Goal: Task Accomplishment & Management: Manage account settings

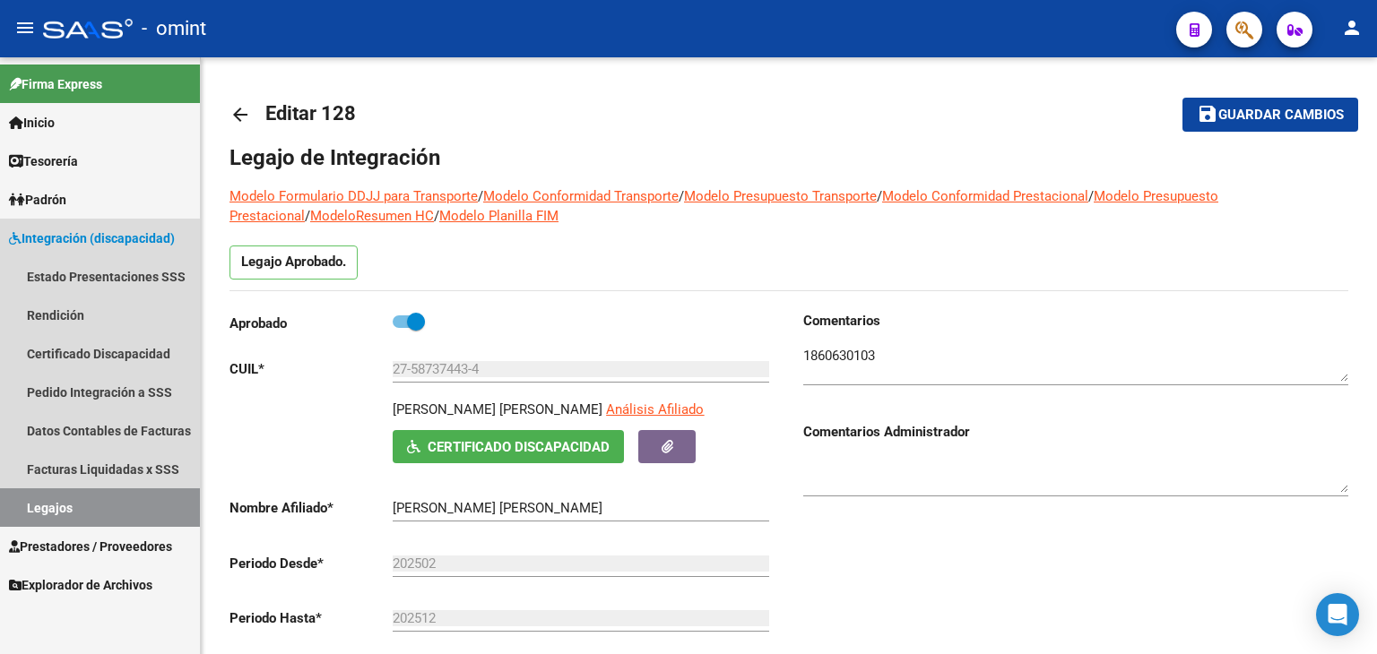
click at [66, 517] on link "Legajos" at bounding box center [100, 508] width 200 height 39
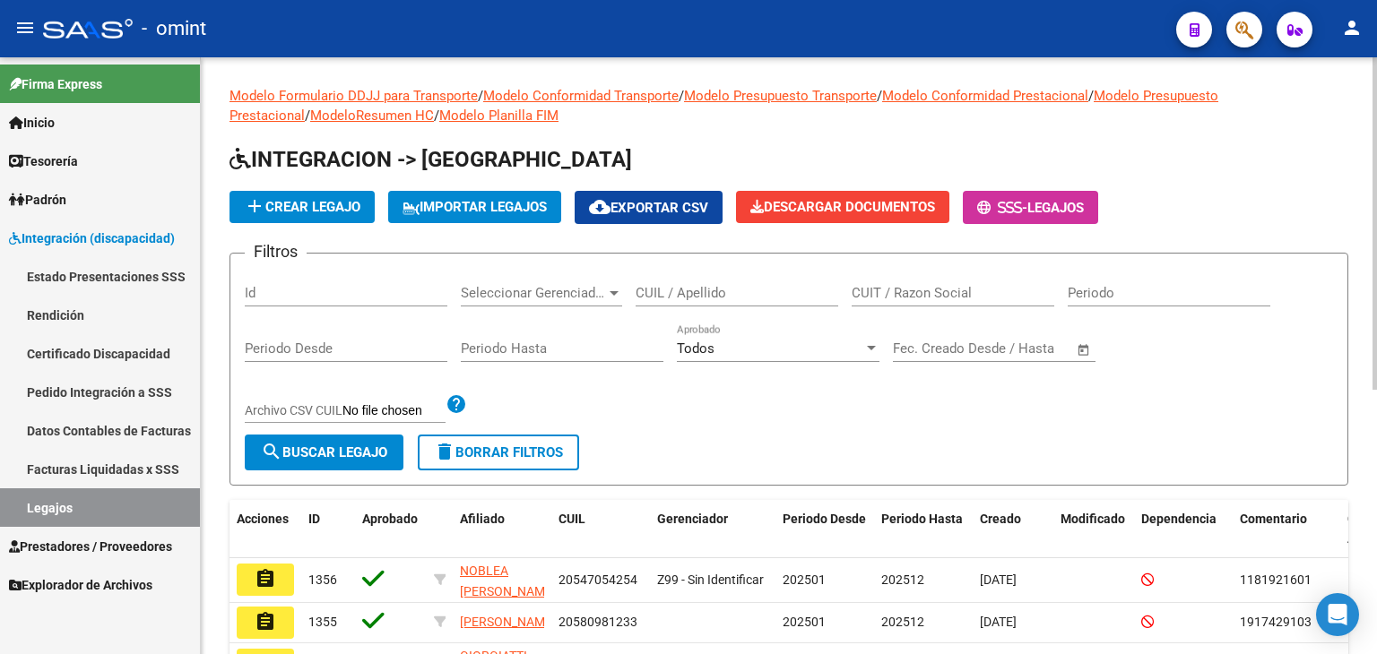
click at [710, 285] on input "CUIL / Apellido" at bounding box center [737, 293] width 203 height 16
paste input "20435049142"
type input "20435049142"
click at [365, 437] on button "search Buscar Legajo" at bounding box center [324, 453] width 159 height 36
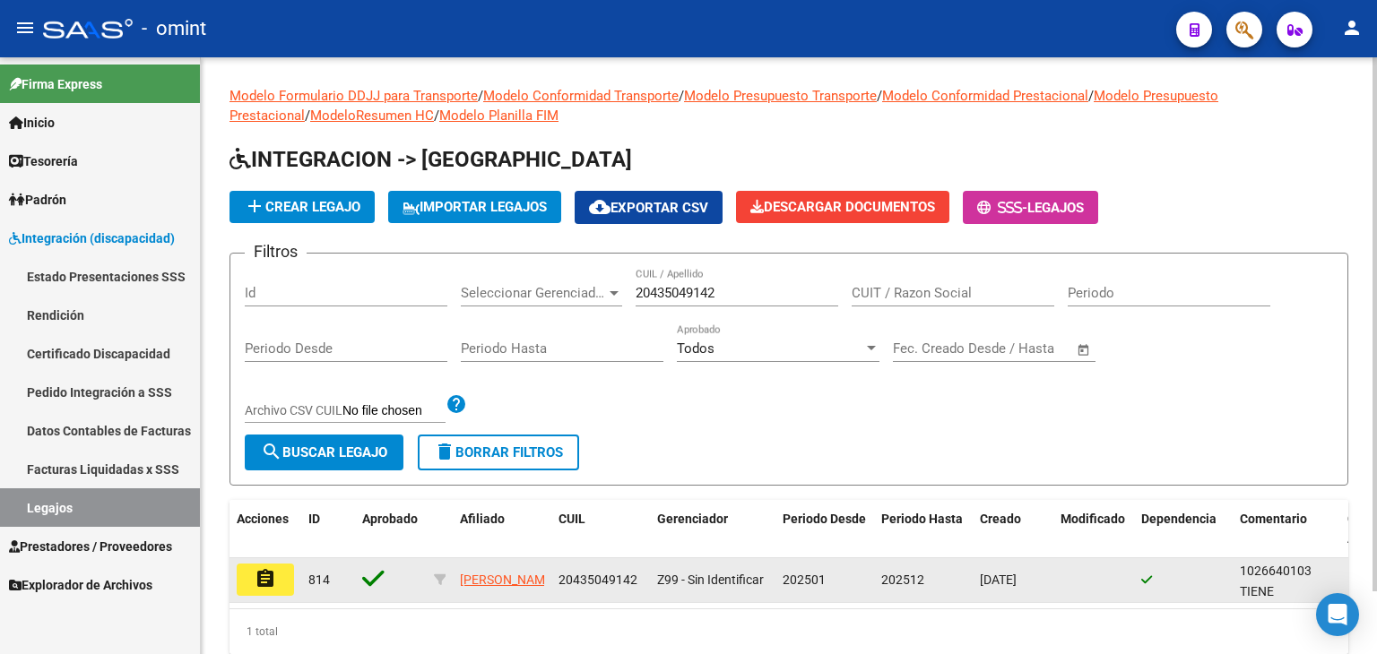
click at [263, 580] on mat-icon "assignment" at bounding box center [266, 579] width 22 height 22
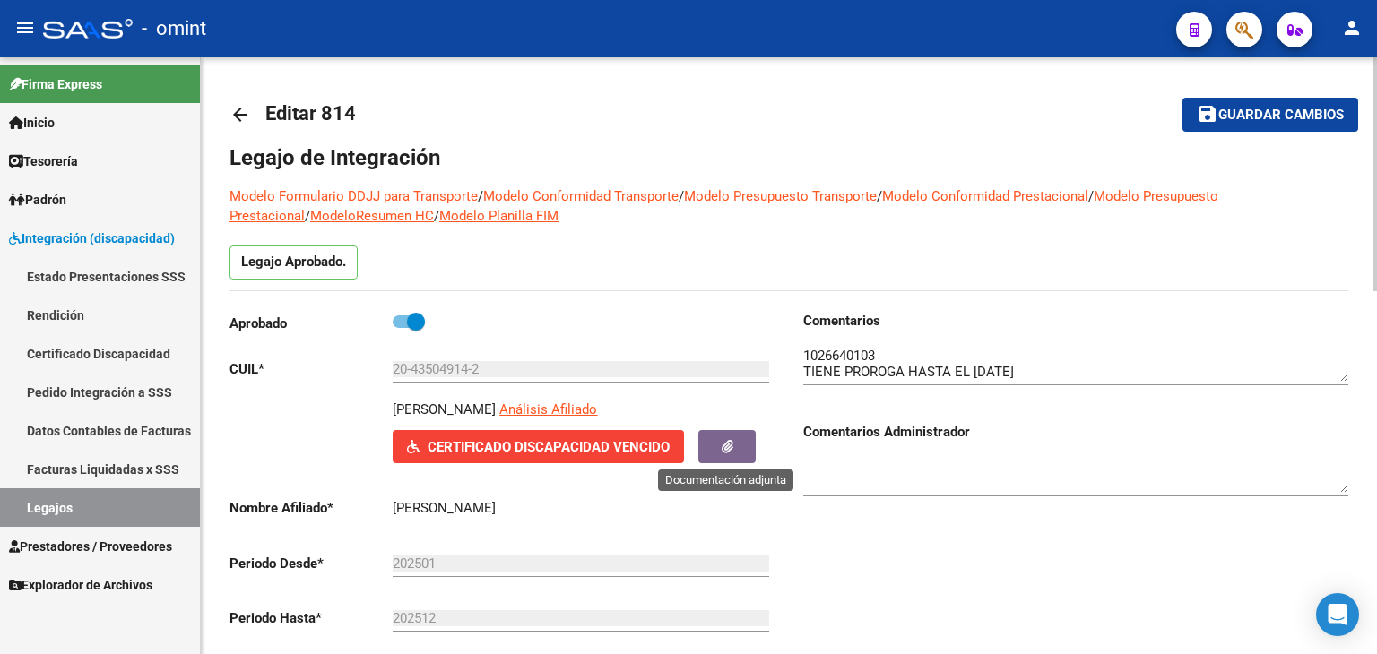
click at [731, 443] on icon "button" at bounding box center [728, 446] width 12 height 13
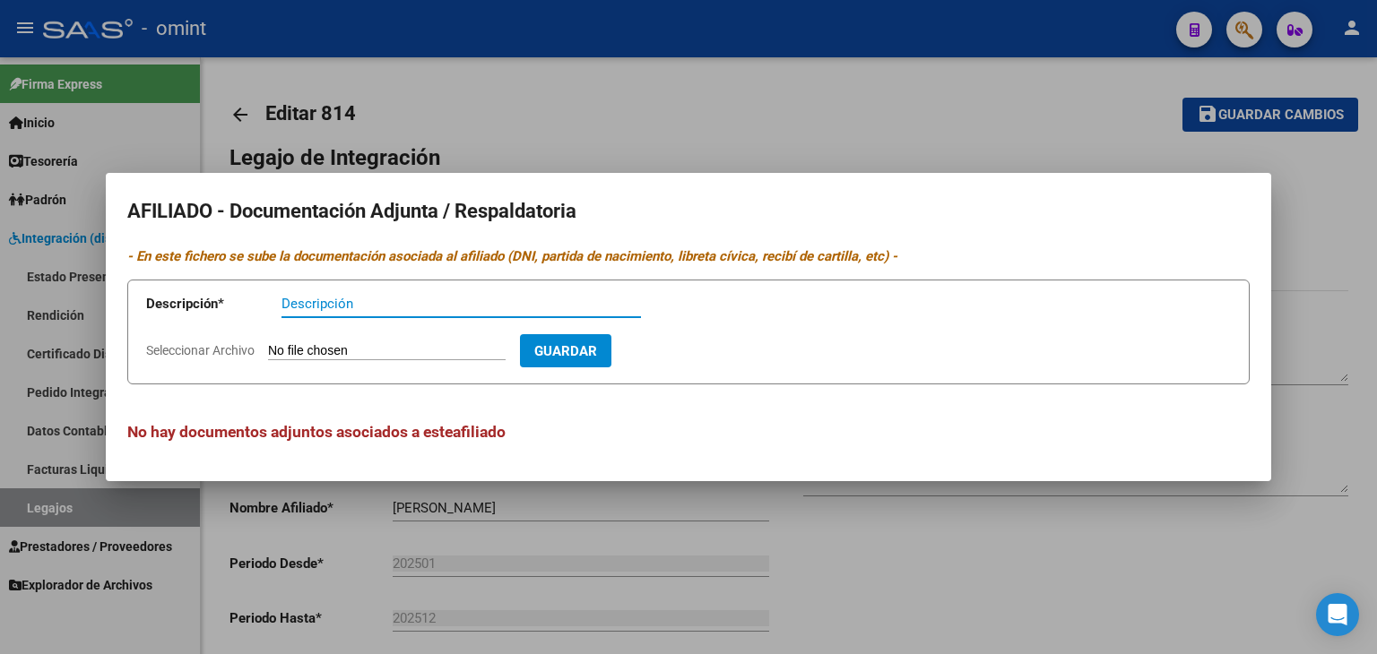
click at [400, 356] on input "Seleccionar Archivo" at bounding box center [387, 351] width 238 height 17
type input "C:\fakepath\CUD ACTUALIZADO.pdf"
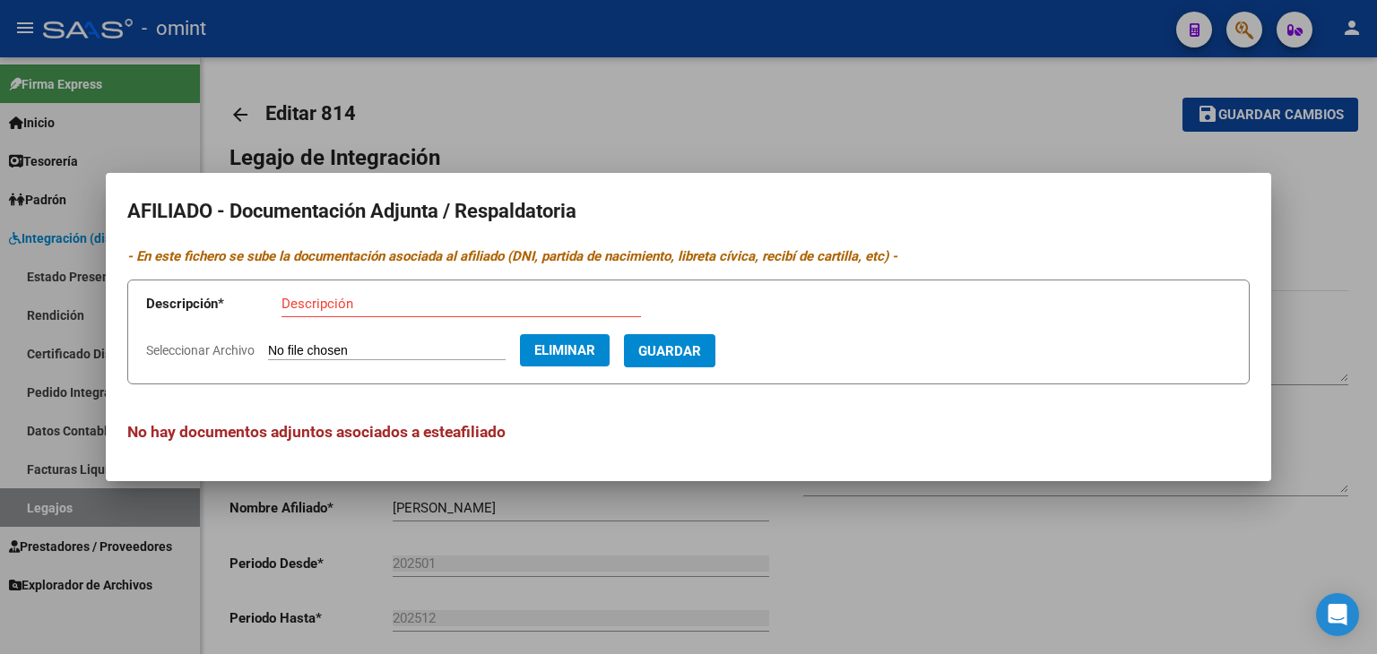
click at [691, 351] on span "Guardar" at bounding box center [669, 351] width 63 height 16
click at [368, 311] on input "Descripción" at bounding box center [416, 304] width 270 height 16
type input "CUD"
click at [675, 363] on button "Guardar" at bounding box center [669, 350] width 91 height 33
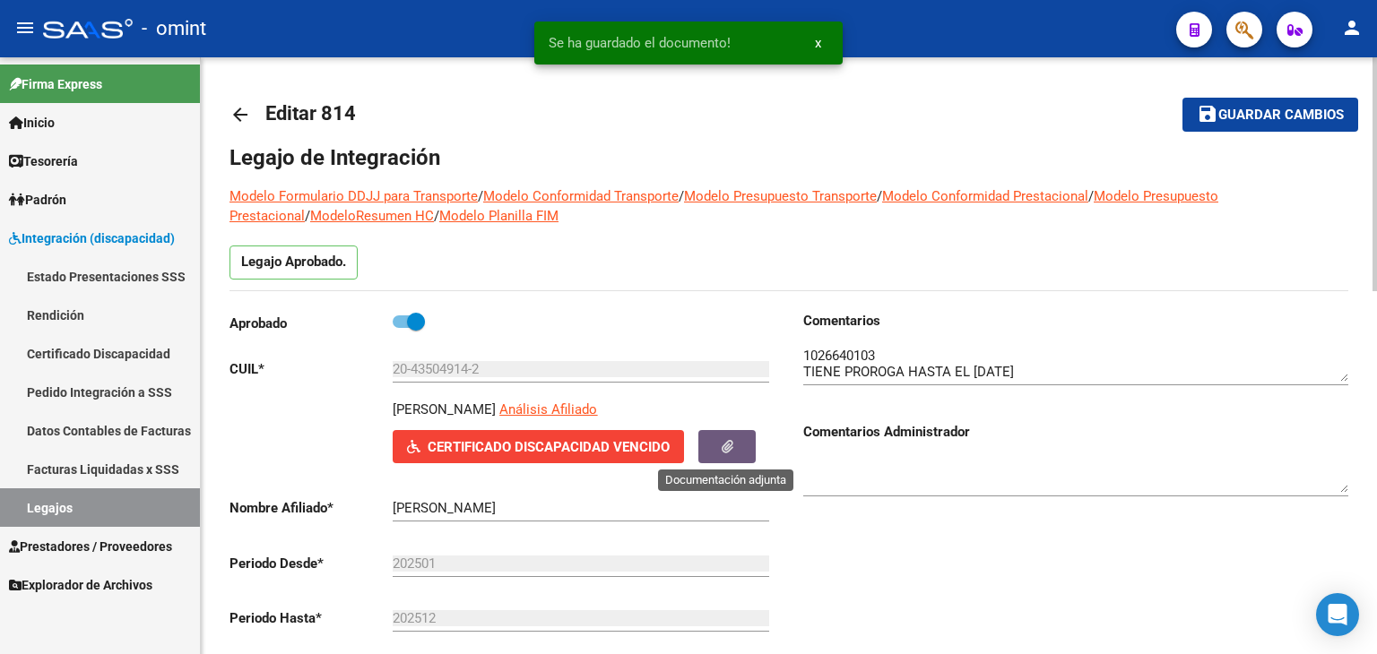
drag, startPoint x: 930, startPoint y: 205, endPoint x: 861, endPoint y: 253, distance: 84.5
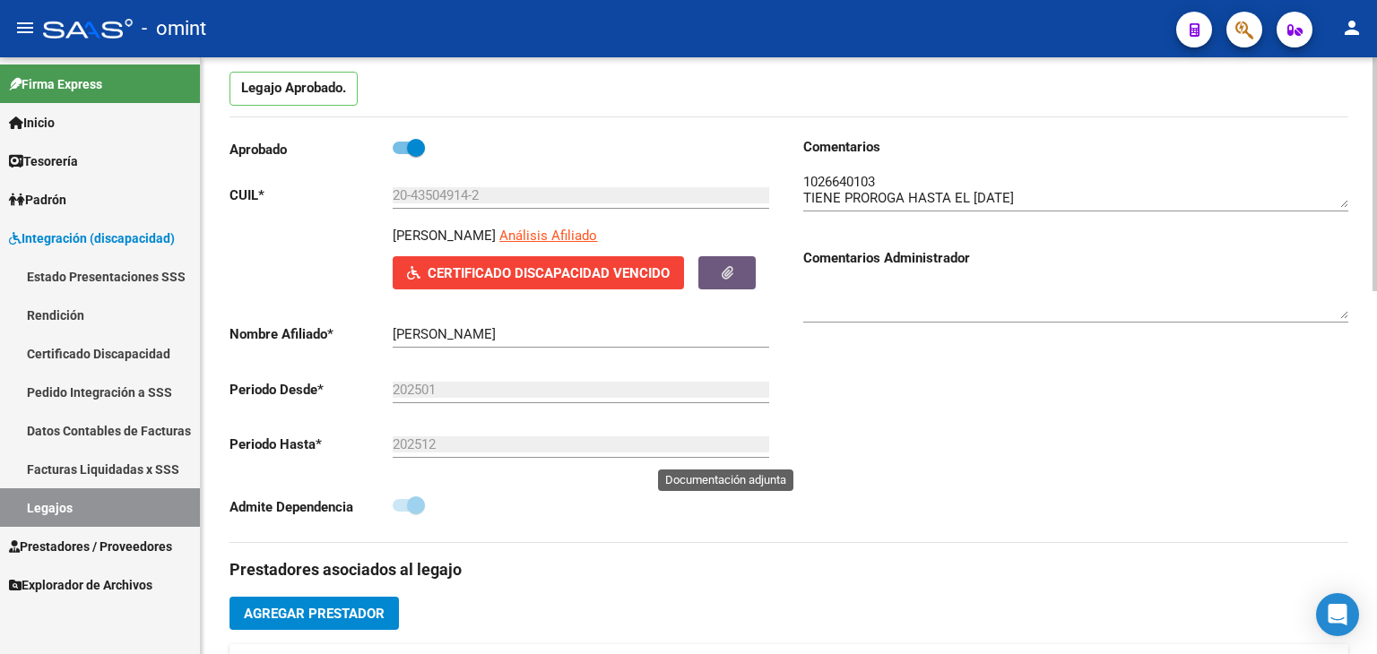
scroll to position [179, 0]
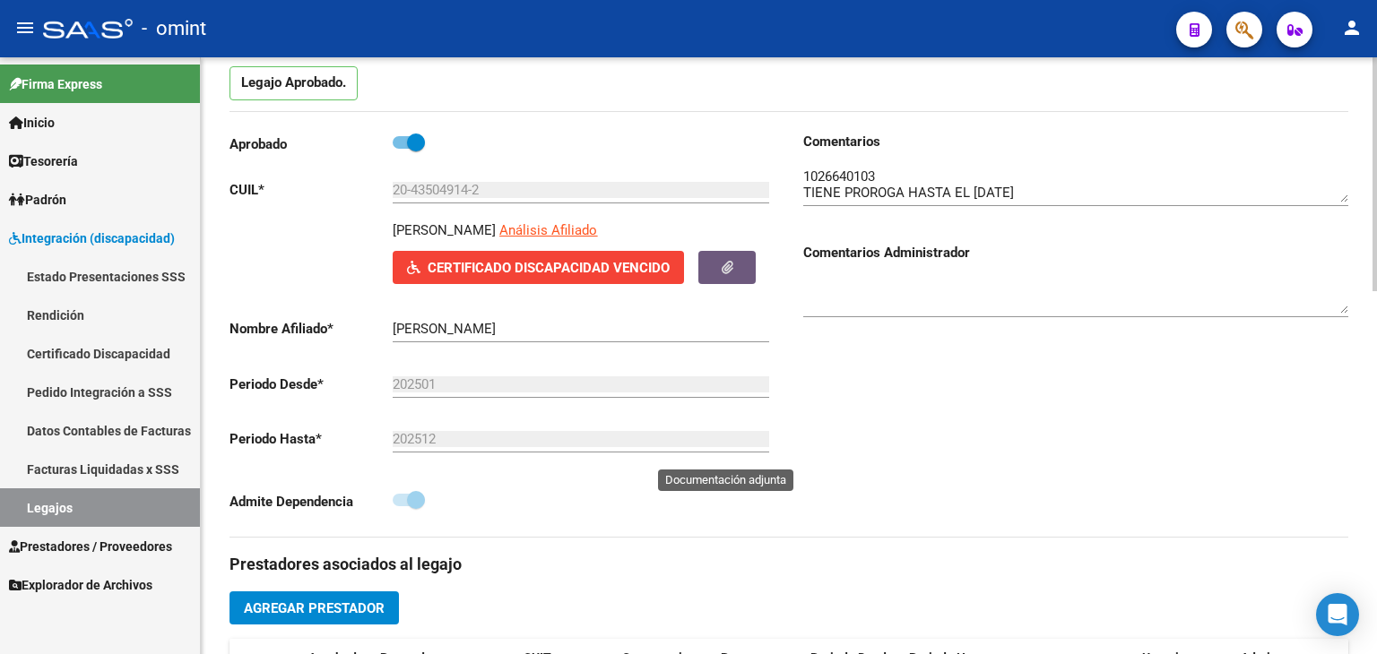
click at [619, 265] on span "Certificado Discapacidad Vencido" at bounding box center [549, 268] width 242 height 16
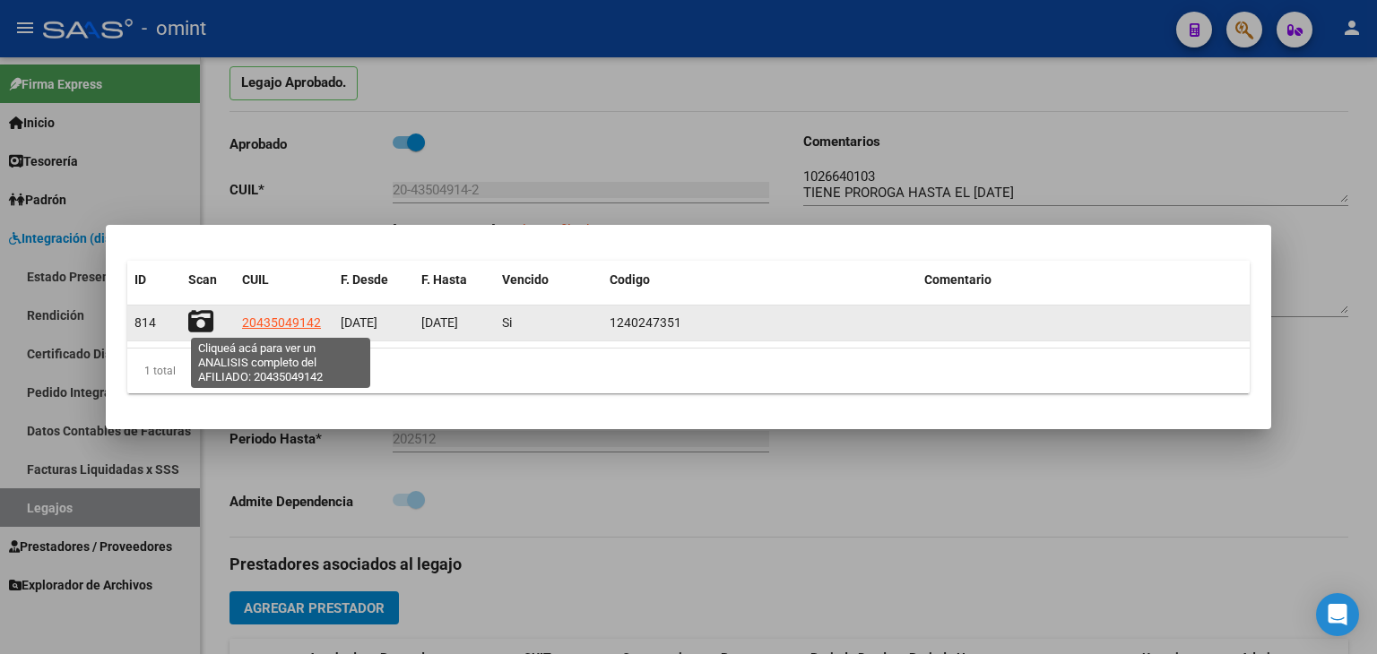
click at [303, 324] on span "20435049142" at bounding box center [281, 323] width 79 height 14
type textarea "20435049142"
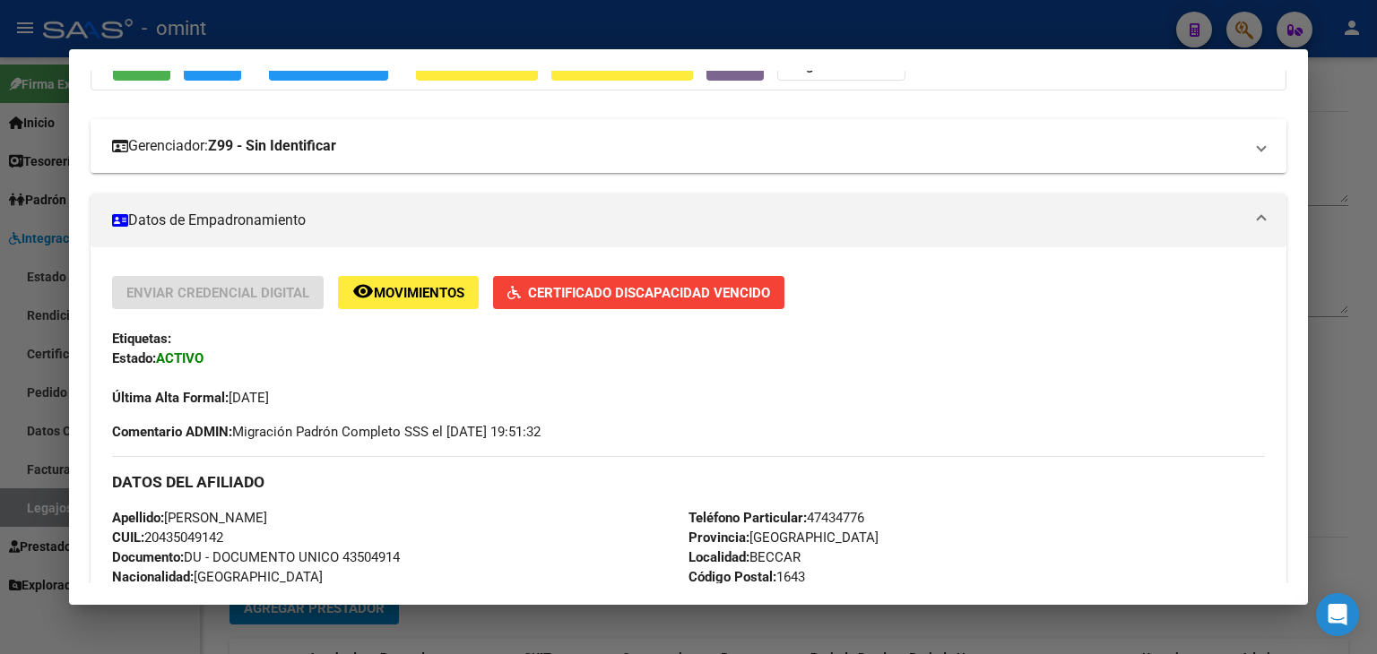
scroll to position [90, 0]
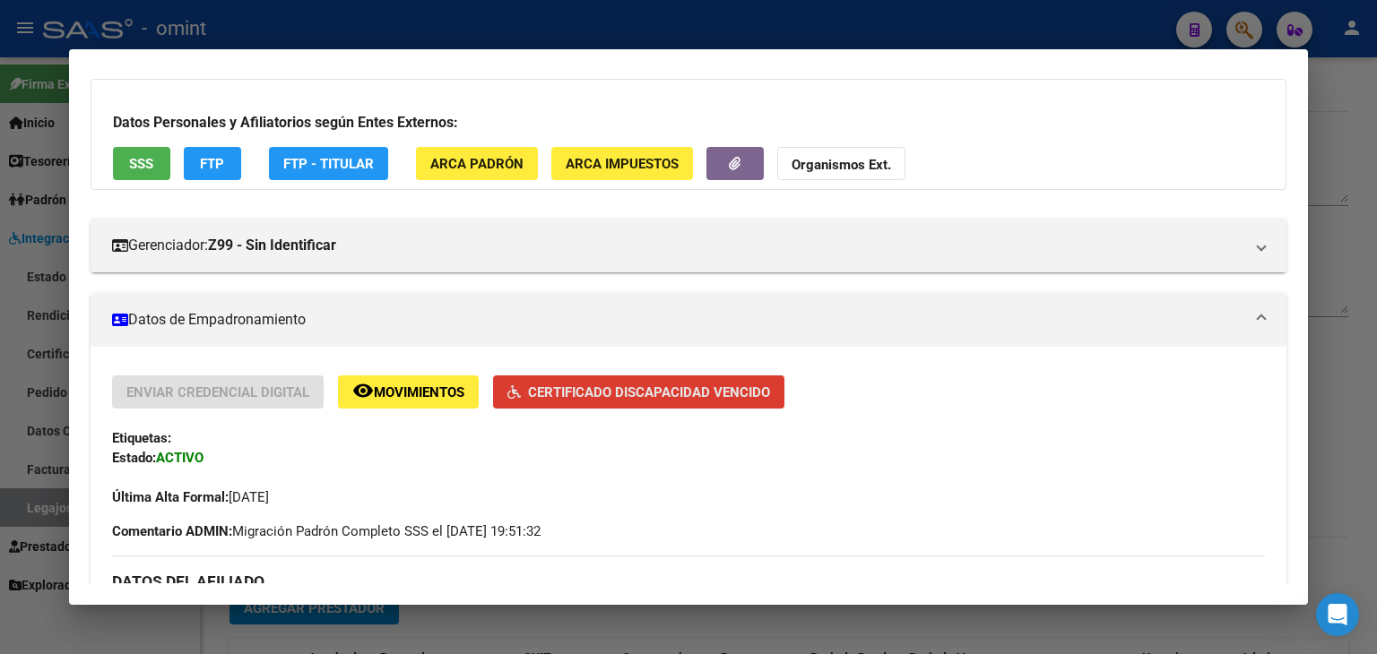
click at [631, 394] on span "Certificado Discapacidad Vencido" at bounding box center [649, 393] width 242 height 16
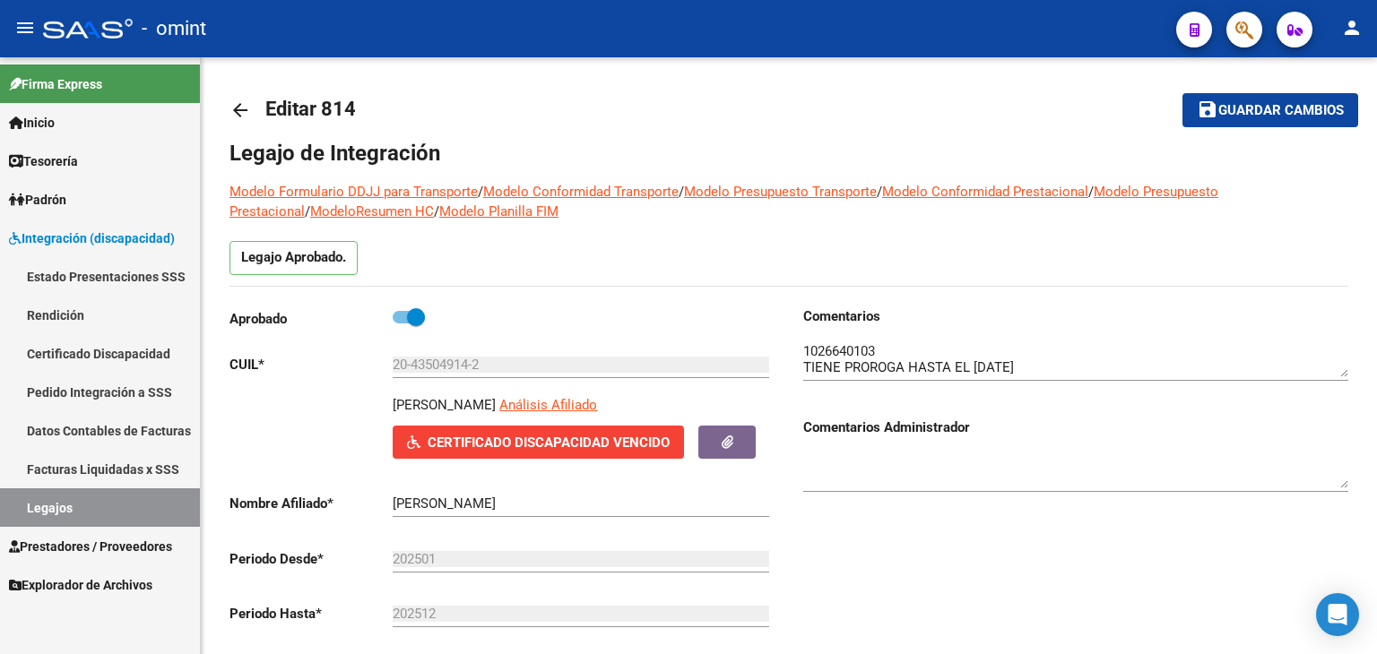
scroll to position [0, 0]
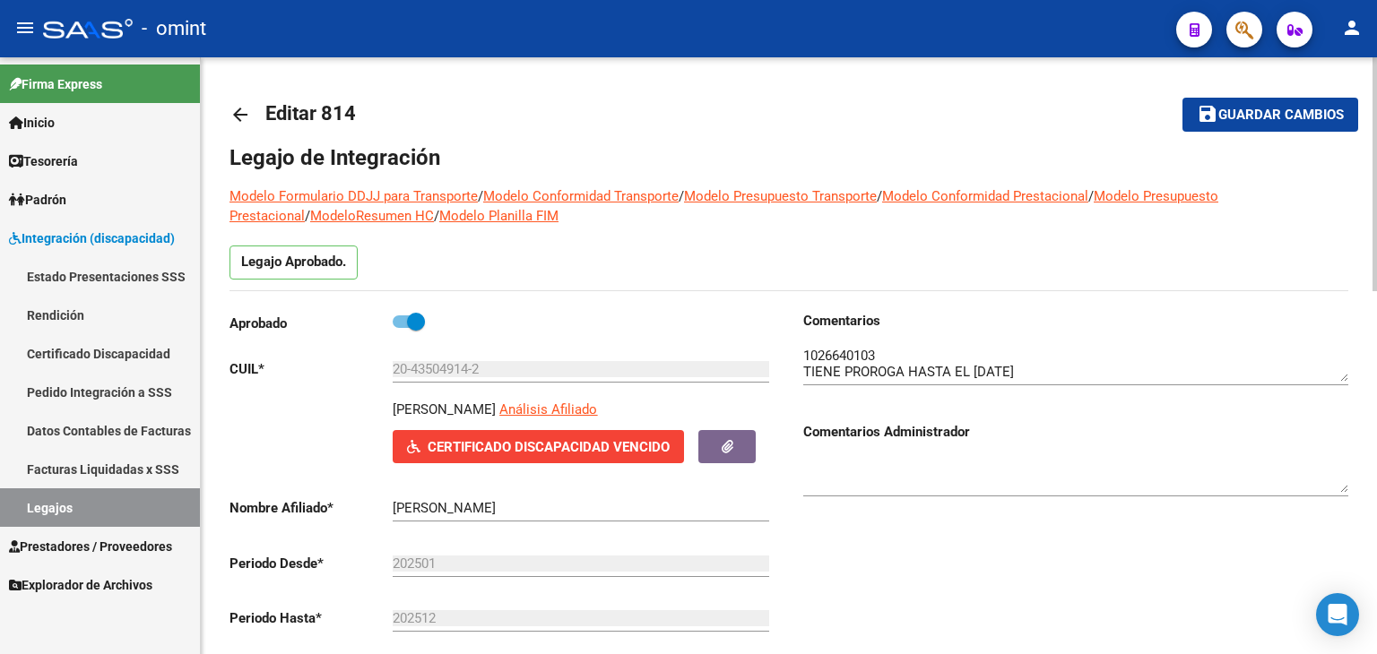
click at [1261, 121] on span "Guardar cambios" at bounding box center [1280, 116] width 125 height 16
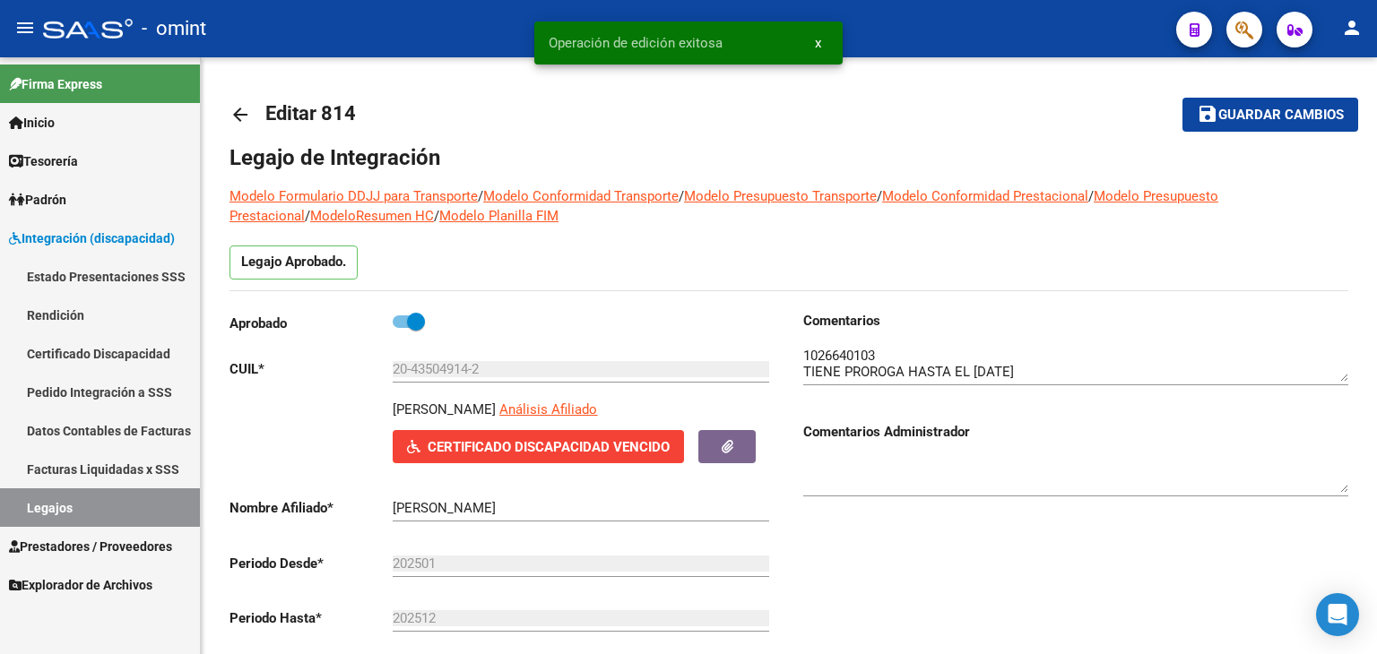
click at [64, 210] on link "Padrón" at bounding box center [100, 199] width 200 height 39
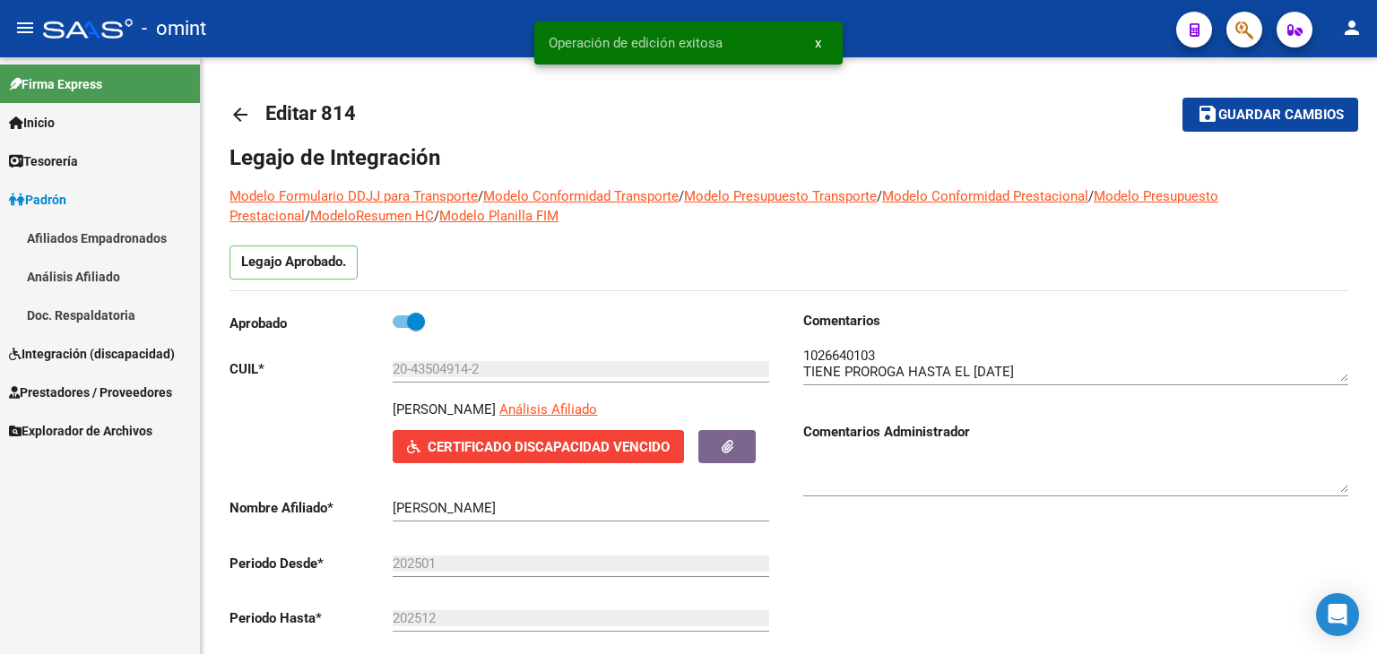
click at [60, 352] on span "Integración (discapacidad)" at bounding box center [92, 354] width 166 height 20
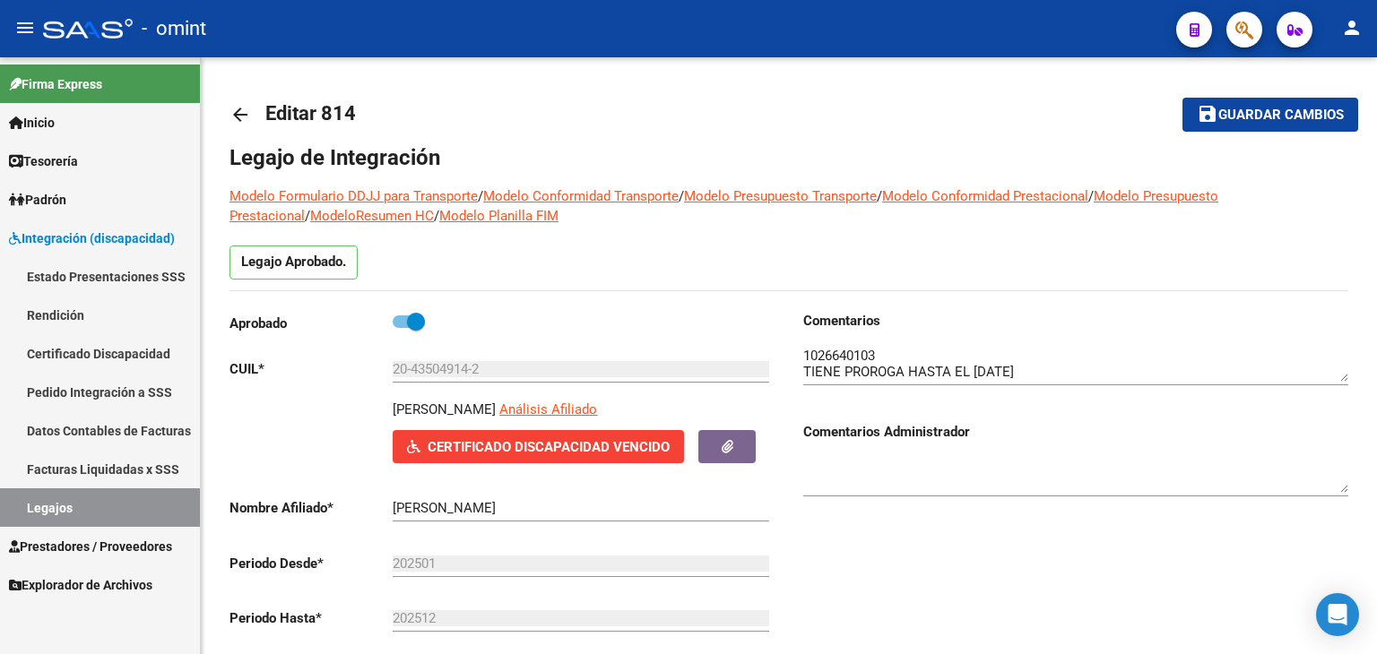
click at [45, 200] on span "Padrón" at bounding box center [37, 200] width 57 height 20
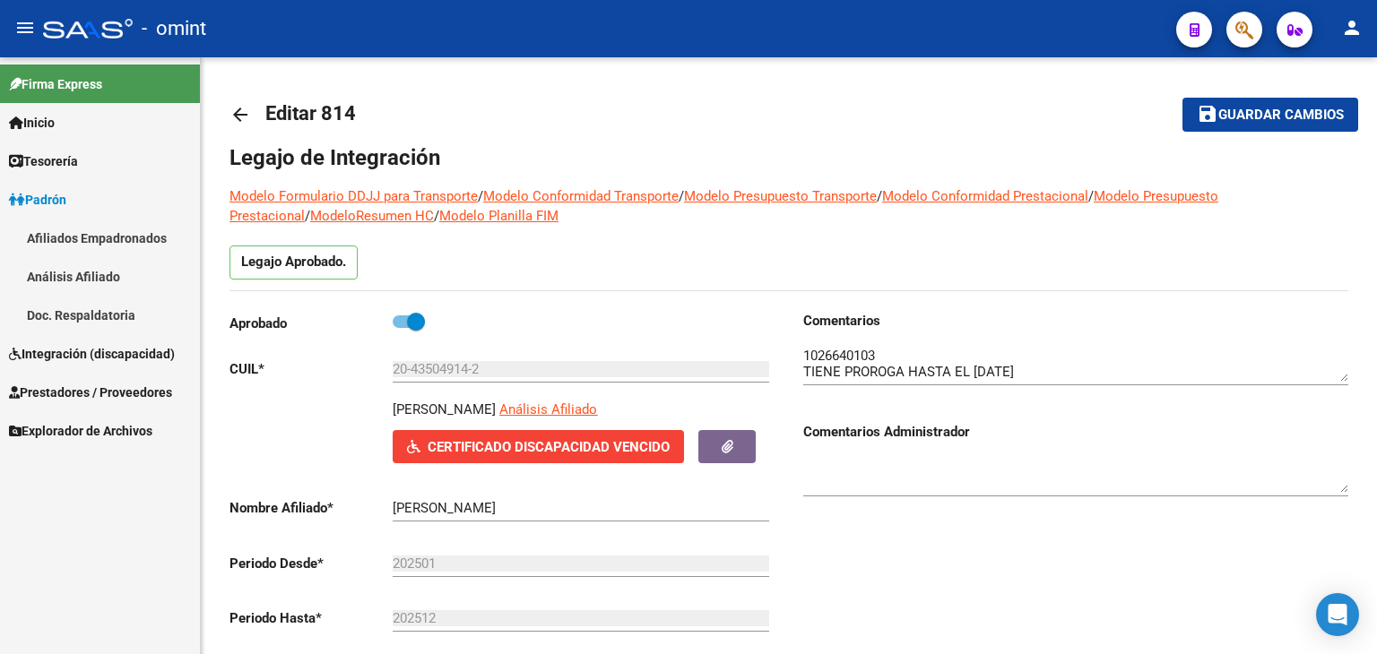
click at [47, 402] on link "Prestadores / Proveedores" at bounding box center [100, 392] width 200 height 39
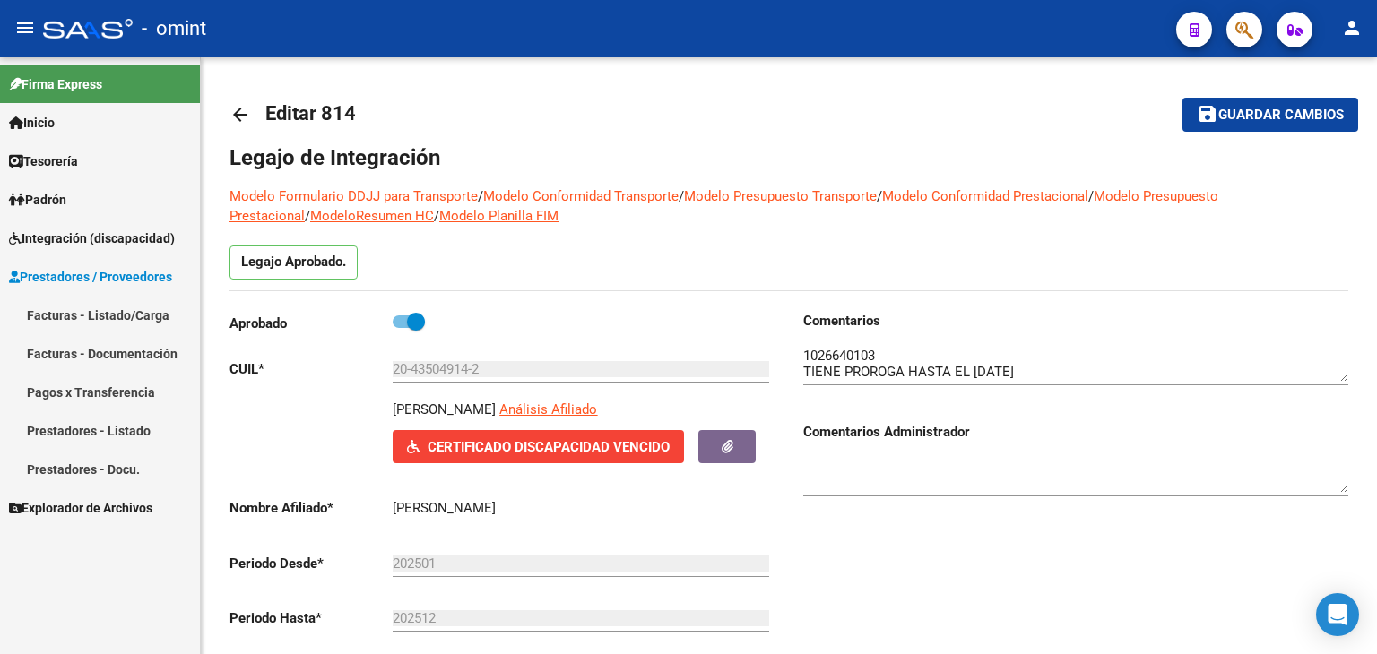
click at [93, 253] on link "Integración (discapacidad)" at bounding box center [100, 238] width 200 height 39
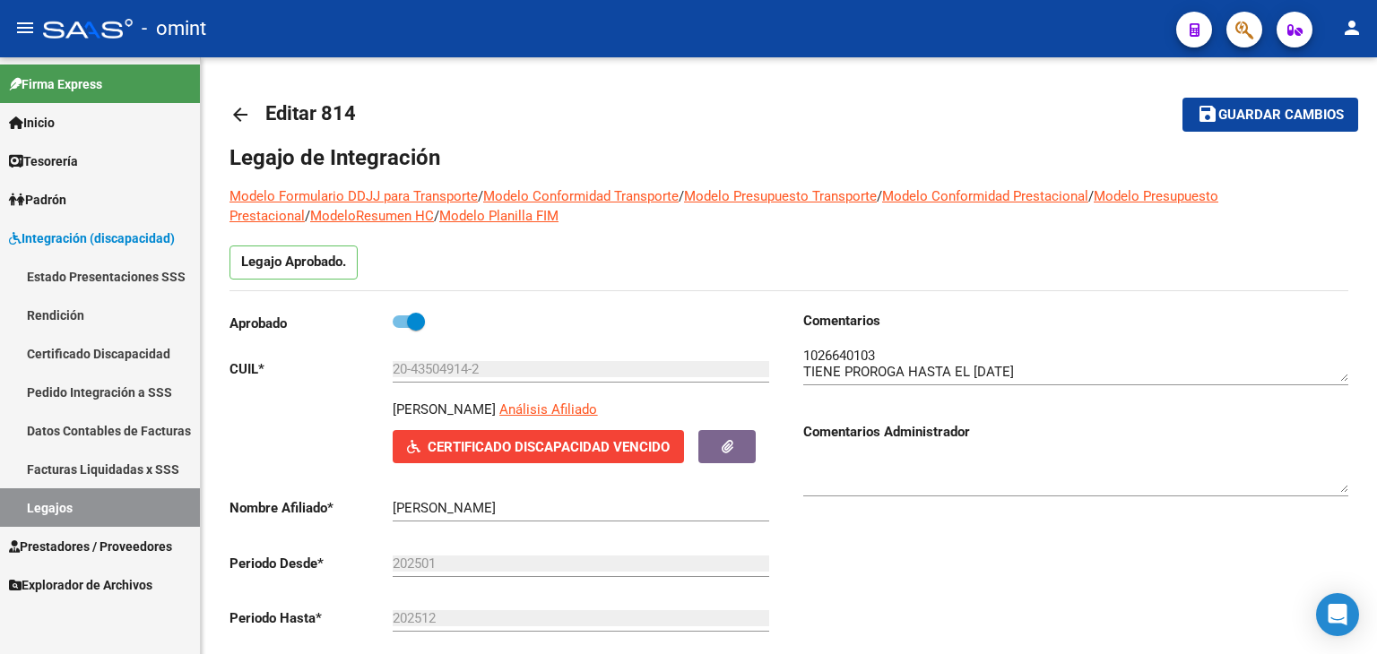
click at [69, 347] on link "Certificado Discapacidad" at bounding box center [100, 353] width 200 height 39
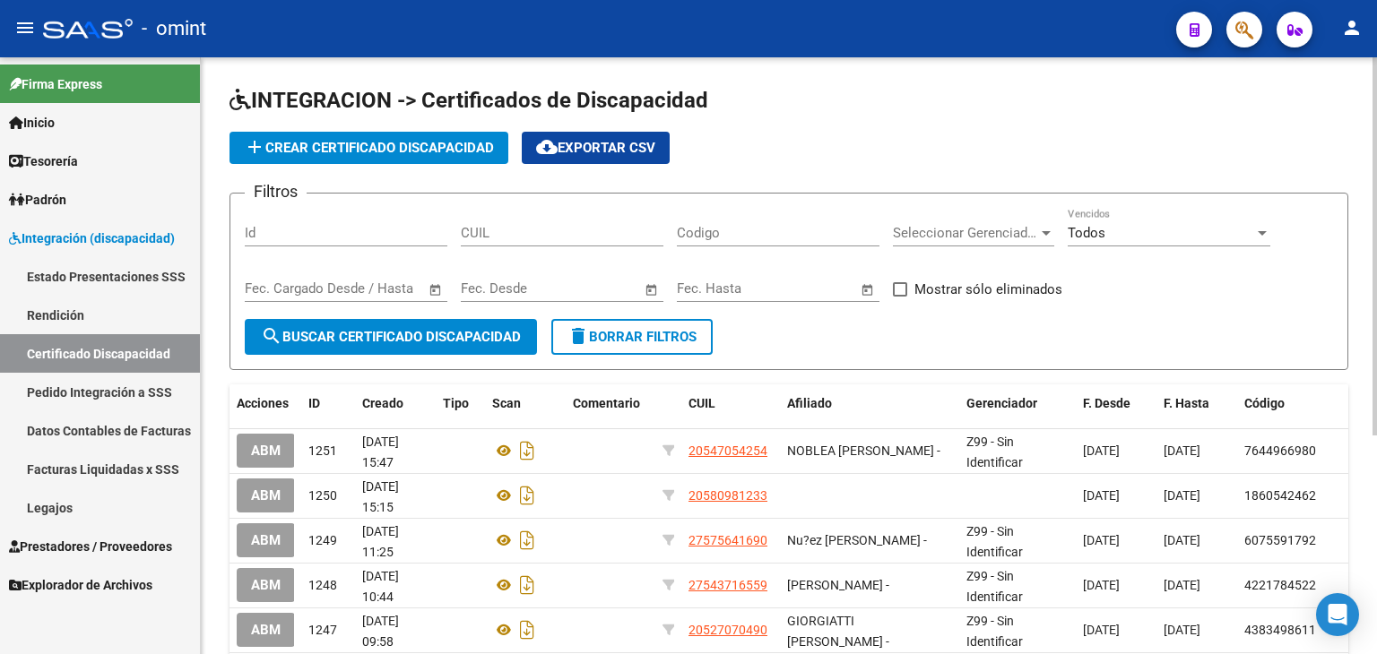
click at [496, 233] on input "CUIL" at bounding box center [562, 233] width 203 height 16
paste input "20-43504914-2"
type input "20-43504914-2"
click at [477, 334] on span "search Buscar Certificado Discapacidad" at bounding box center [391, 337] width 260 height 16
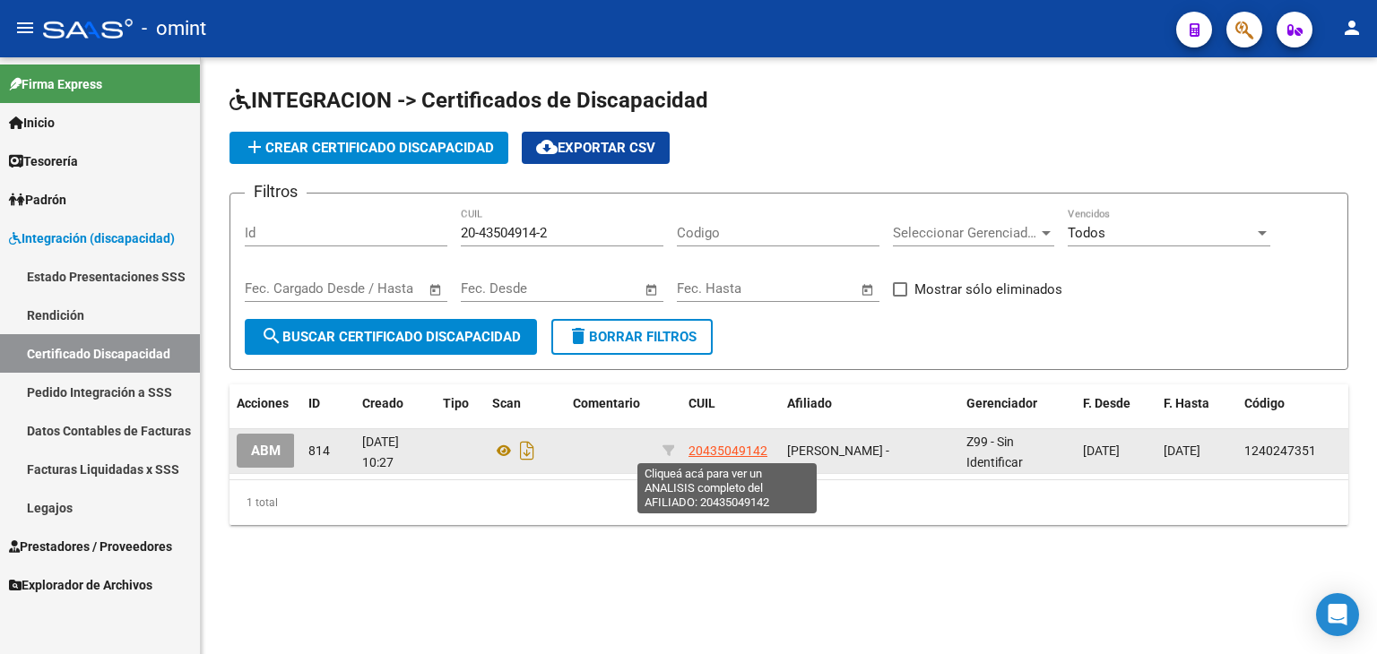
click at [735, 444] on span "20435049142" at bounding box center [727, 451] width 79 height 14
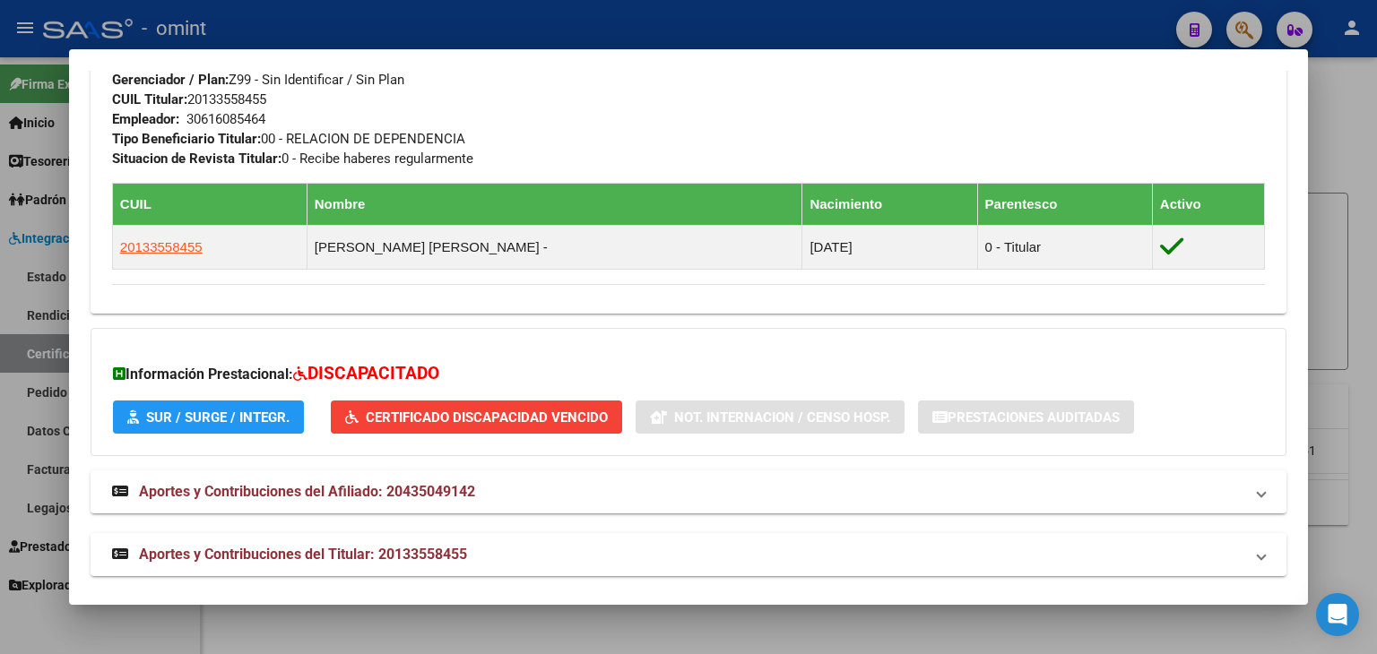
scroll to position [904, 0]
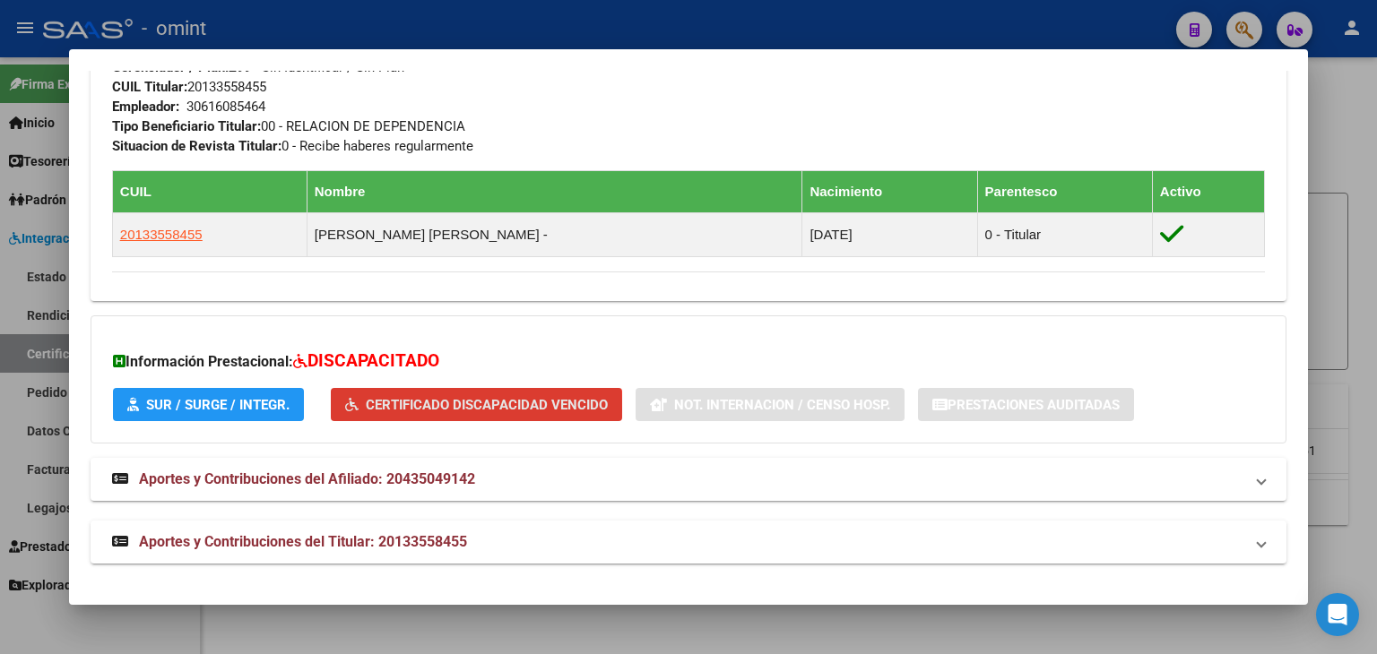
click at [428, 409] on span "Certificado Discapacidad Vencido" at bounding box center [487, 405] width 242 height 16
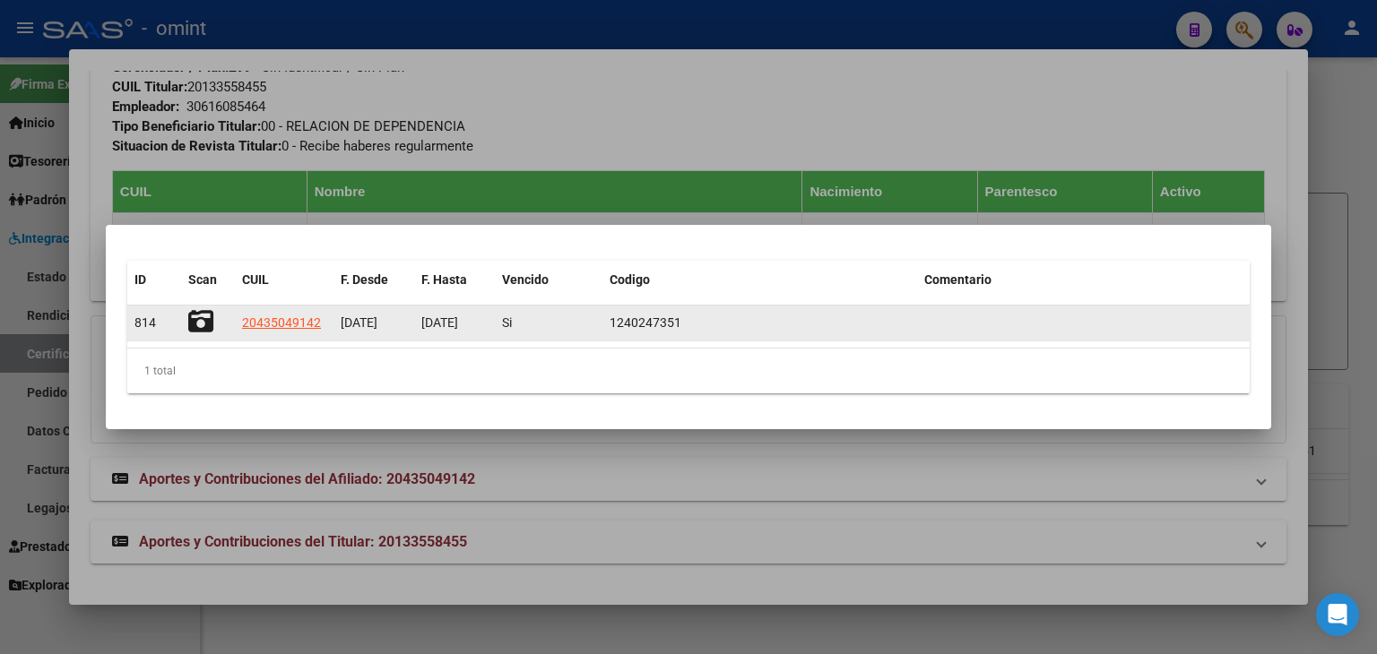
click at [1097, 307] on datatable-body-cell at bounding box center [1083, 323] width 333 height 35
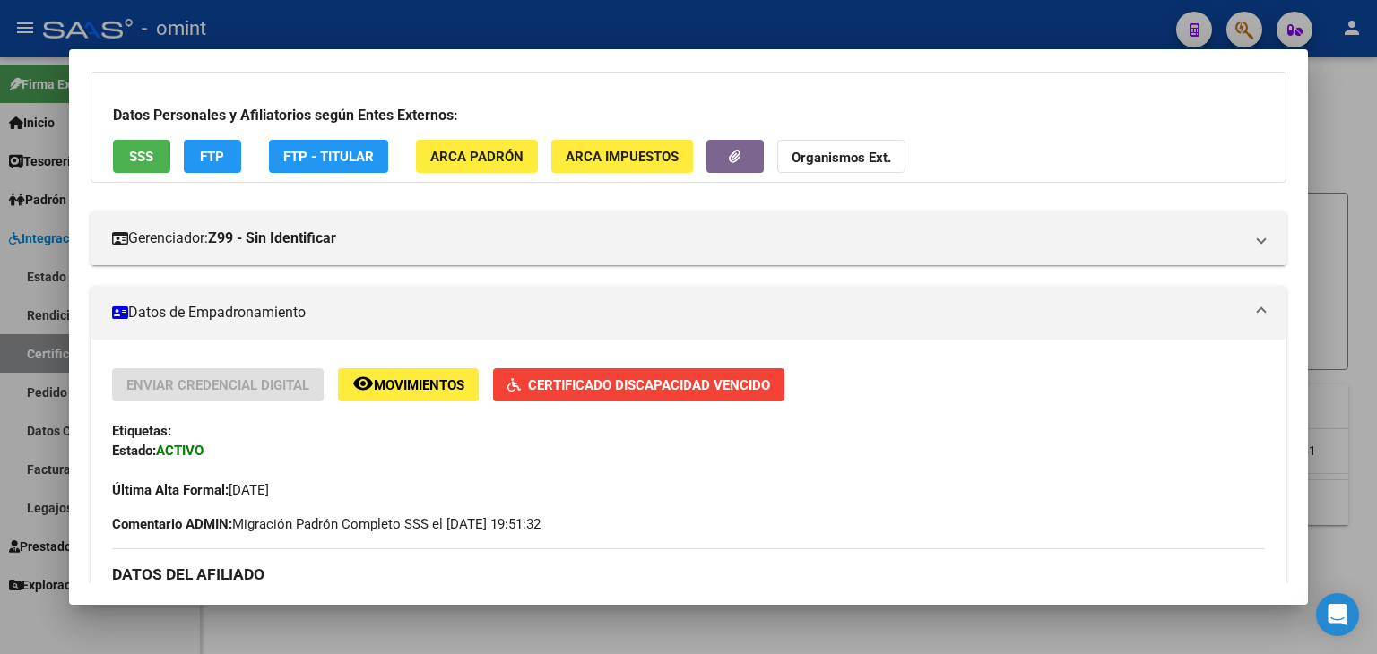
scroll to position [7, 0]
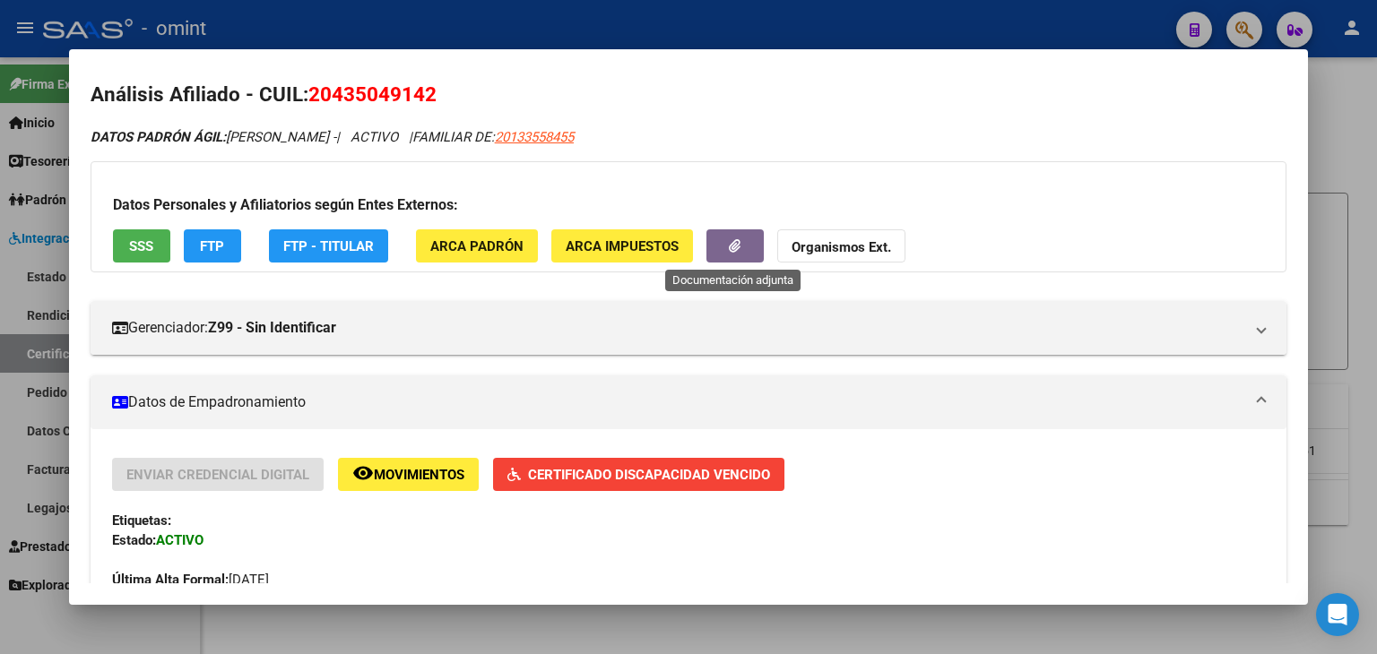
click at [742, 254] on button "button" at bounding box center [734, 245] width 57 height 33
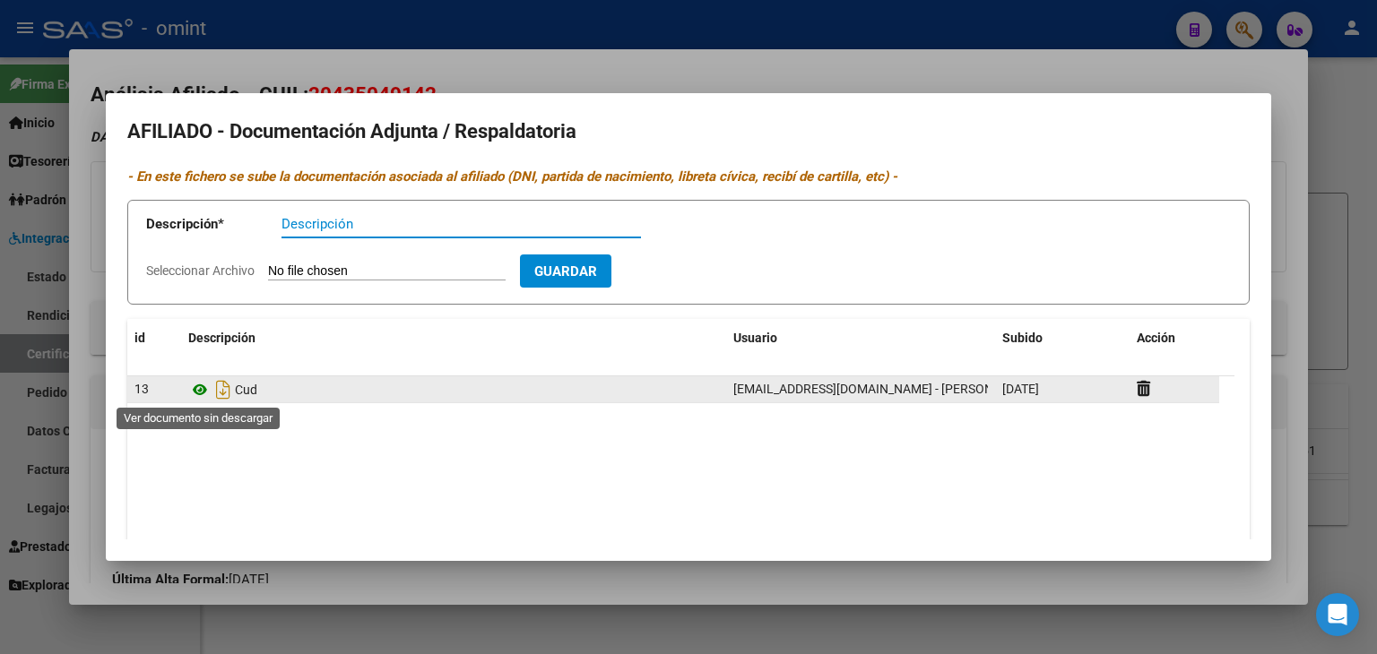
click at [201, 392] on icon at bounding box center [199, 390] width 23 height 22
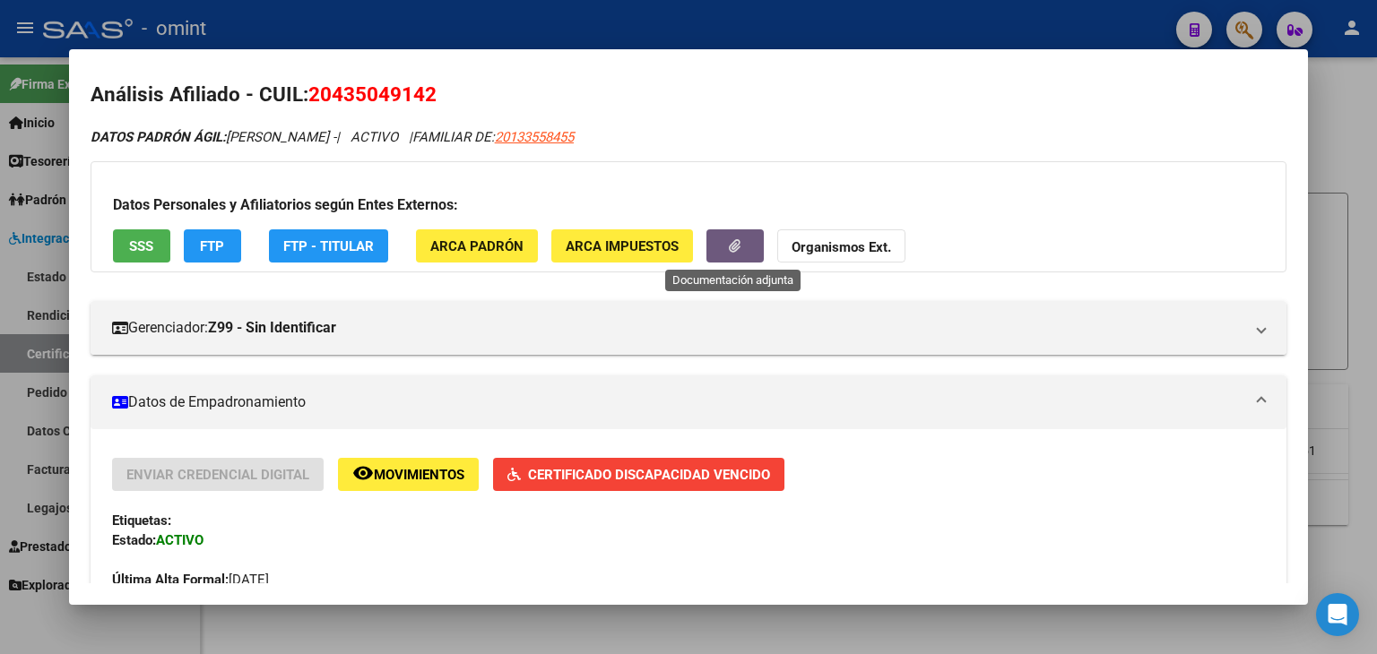
scroll to position [0, 0]
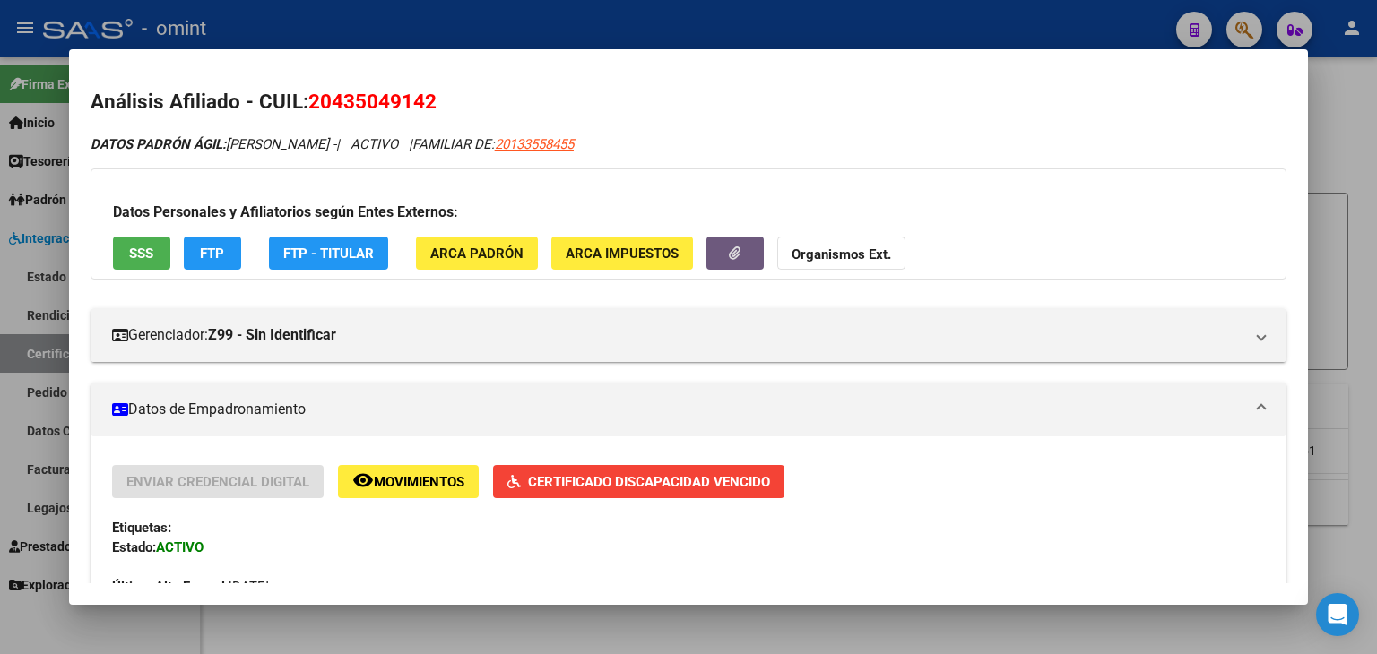
click at [856, 142] on div "DATOS PADRÓN ÁGIL: [PERSON_NAME] - | ACTIVO | FAMILIAR DE: 20133558455" at bounding box center [689, 144] width 1196 height 21
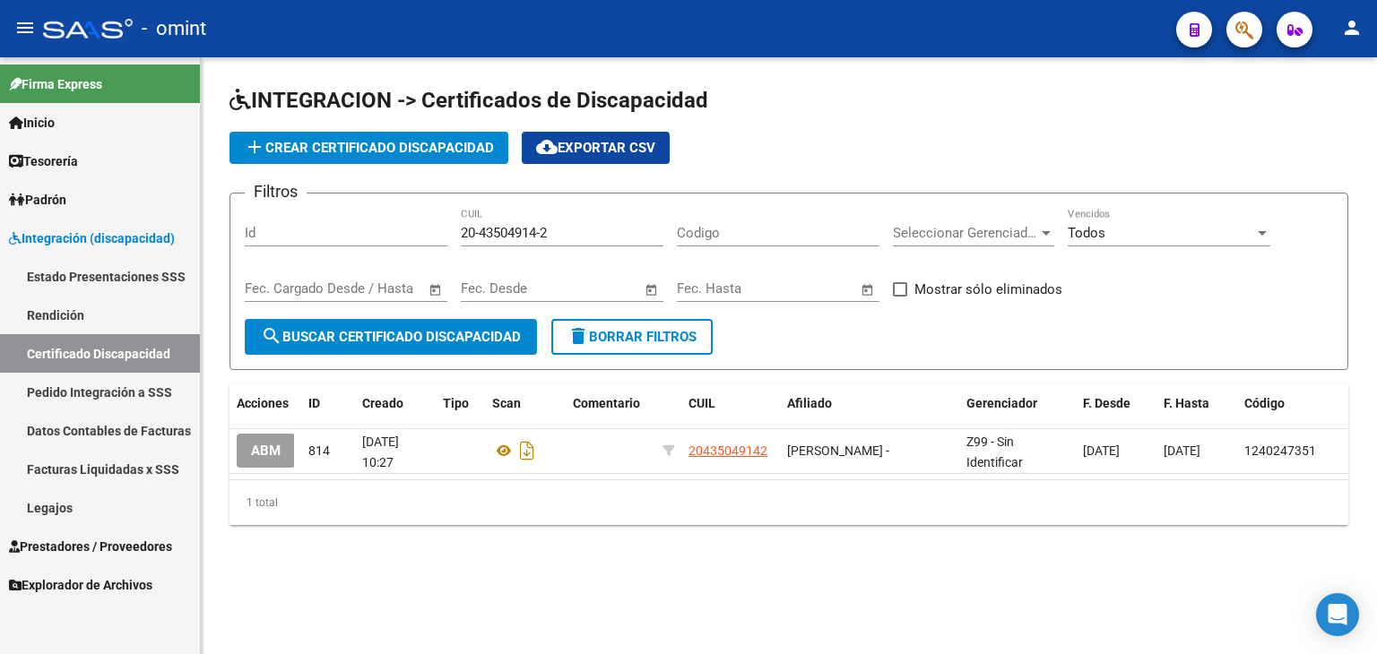
click at [47, 506] on link "Legajos" at bounding box center [100, 508] width 200 height 39
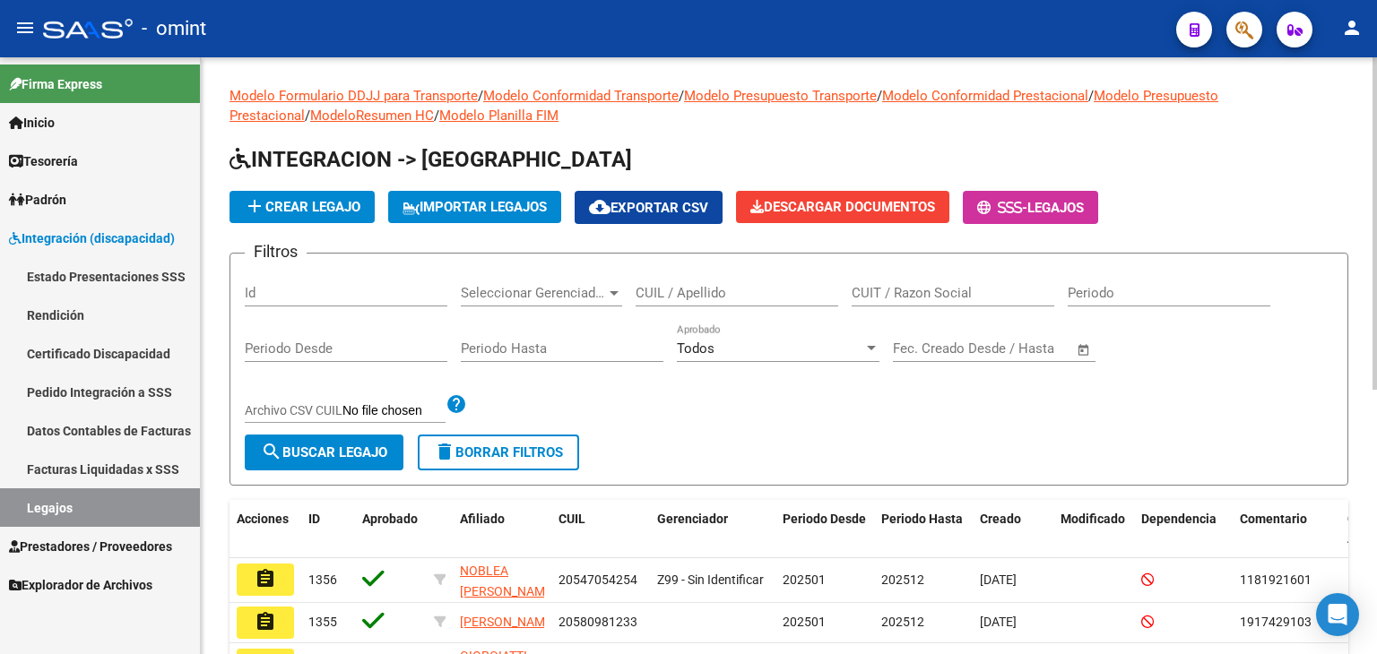
click at [703, 293] on input "CUIL / Apellido" at bounding box center [737, 293] width 203 height 16
paste input "20435049142"
type input "20435049142"
click at [309, 461] on button "search Buscar Legajo" at bounding box center [324, 453] width 159 height 36
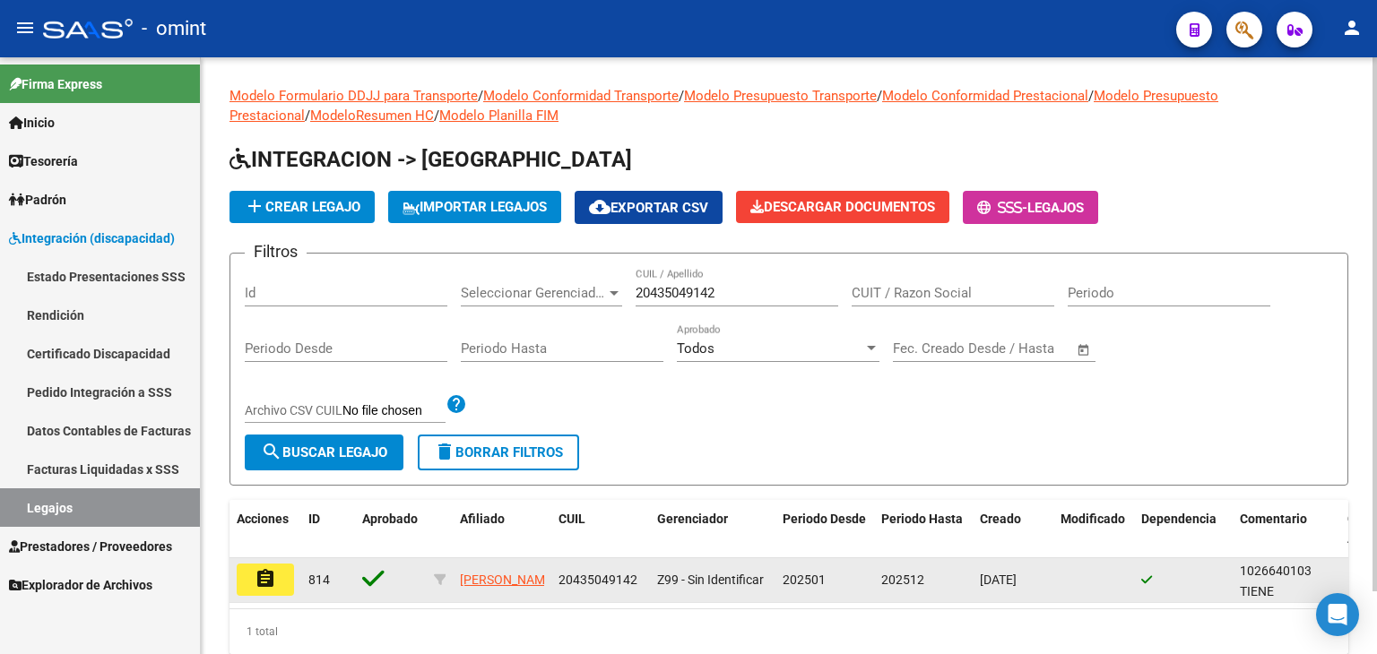
click at [281, 575] on button "assignment" at bounding box center [265, 580] width 57 height 32
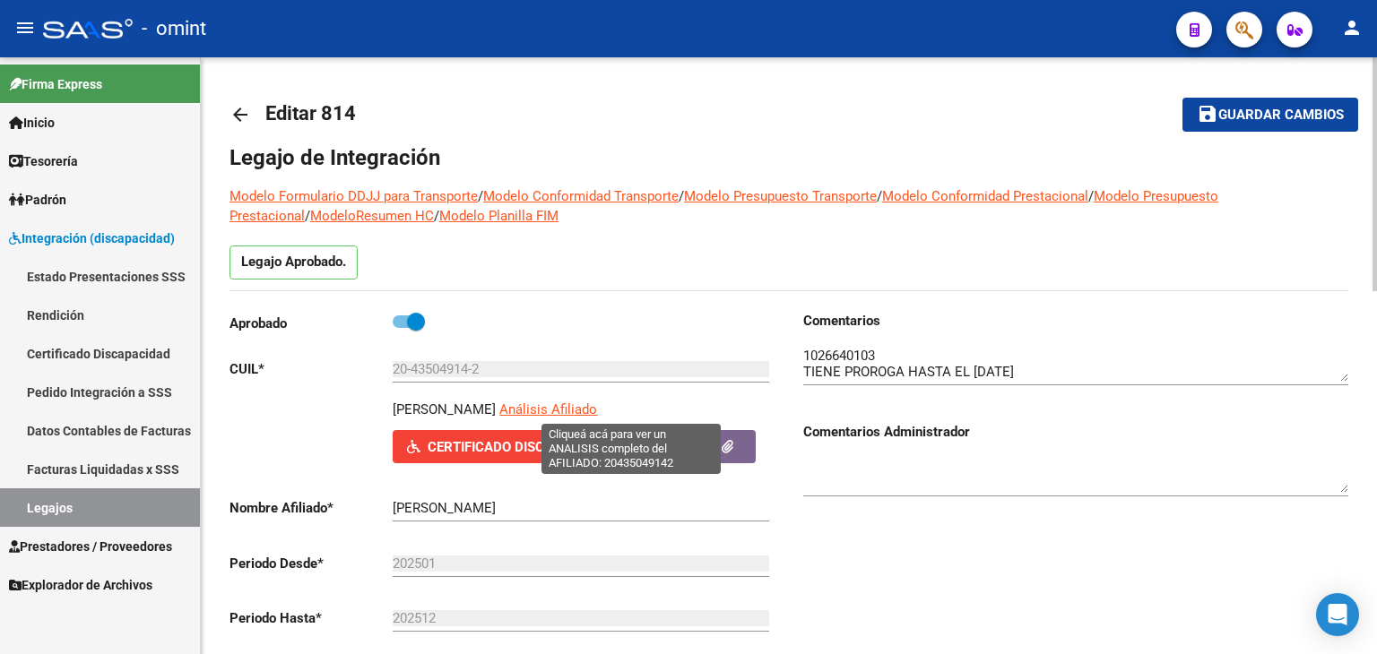
click at [597, 411] on span "Análisis Afiliado" at bounding box center [548, 410] width 98 height 16
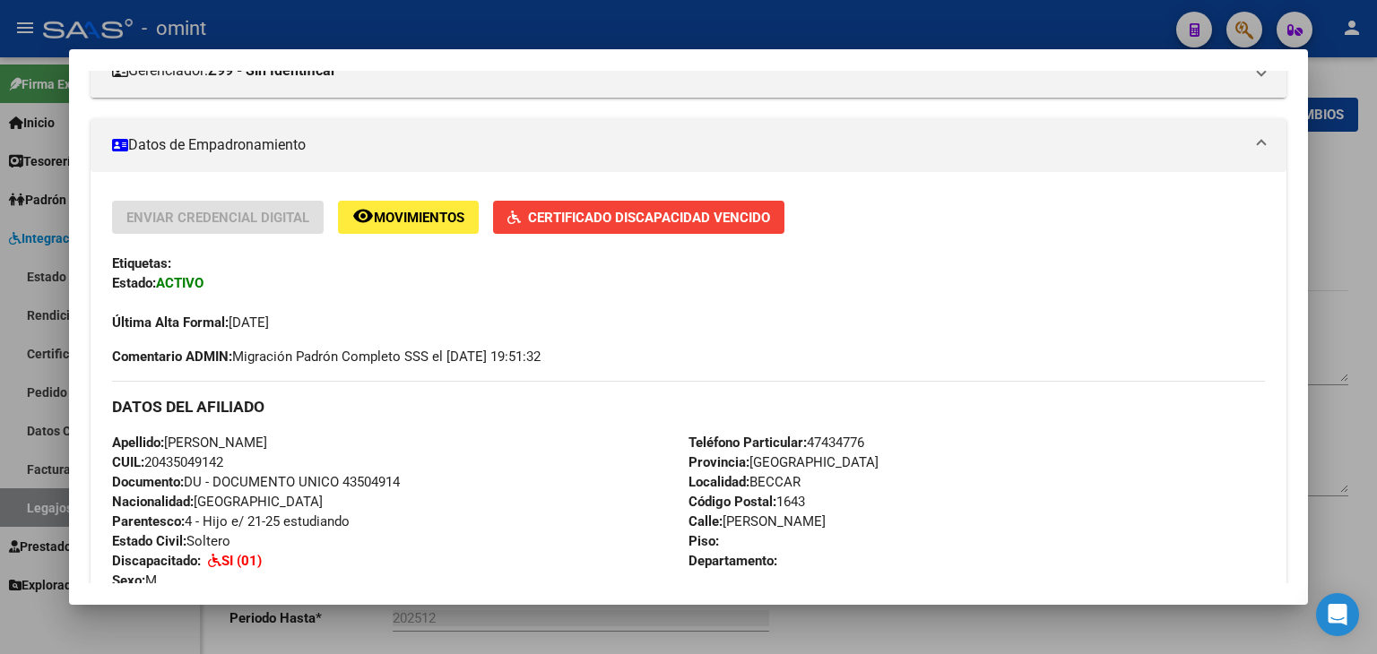
scroll to position [269, 0]
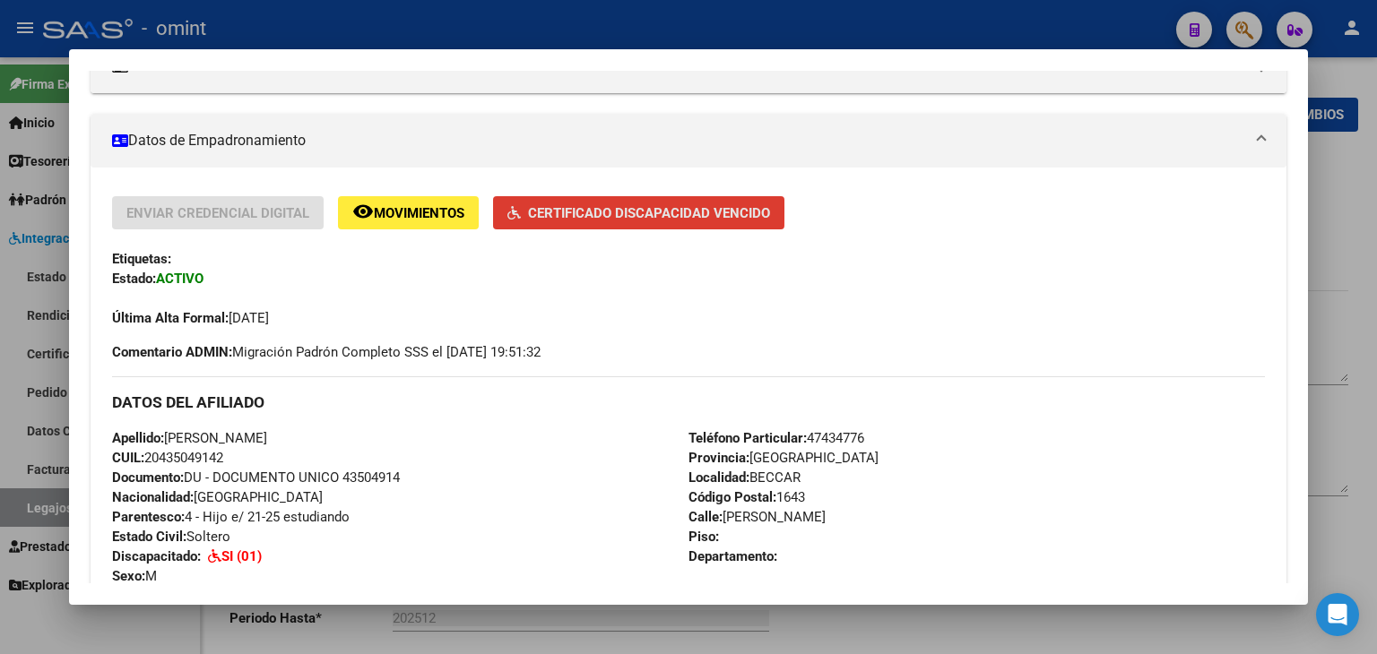
click at [584, 209] on span "Certificado Discapacidad Vencido" at bounding box center [649, 213] width 242 height 16
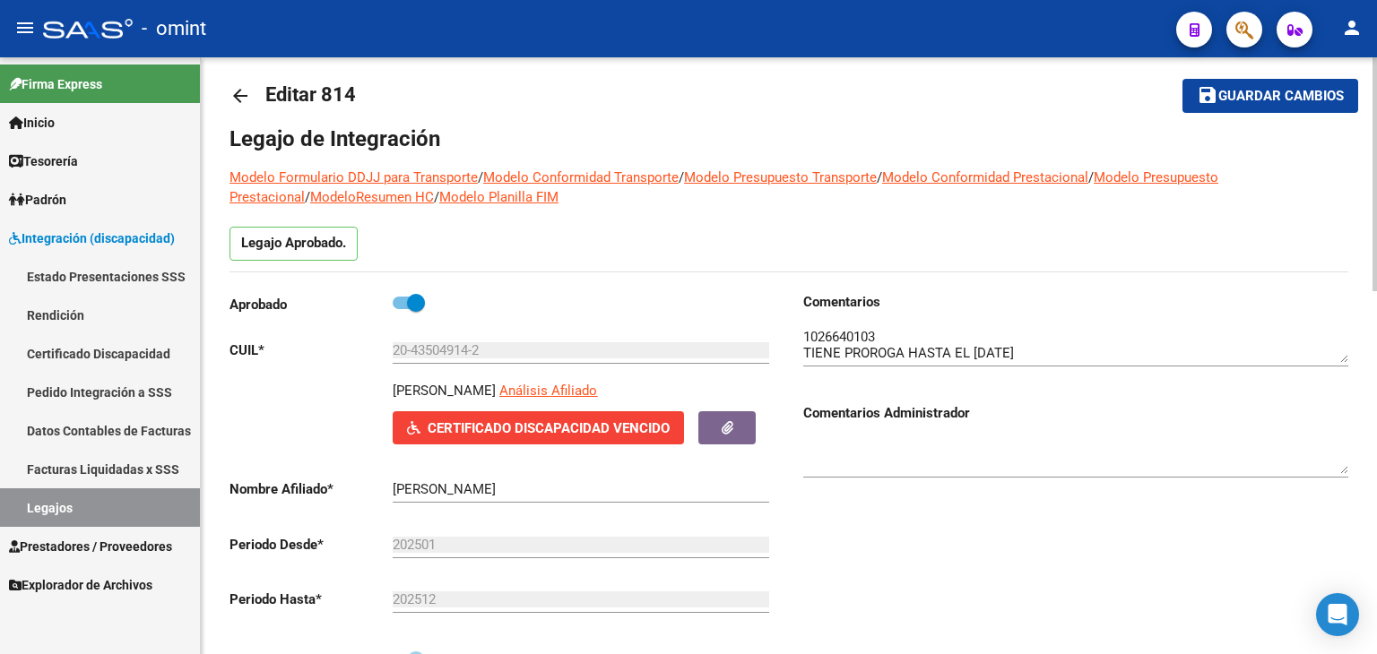
scroll to position [0, 0]
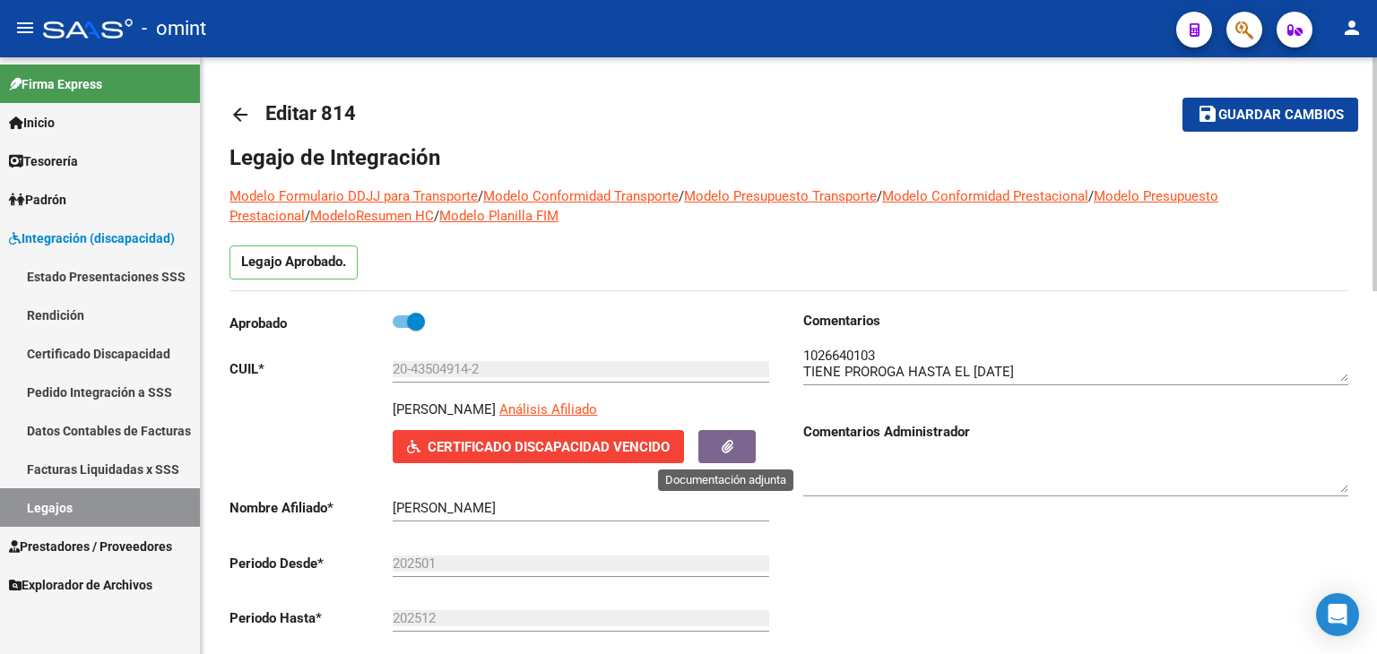
click at [712, 449] on button "button" at bounding box center [726, 446] width 57 height 33
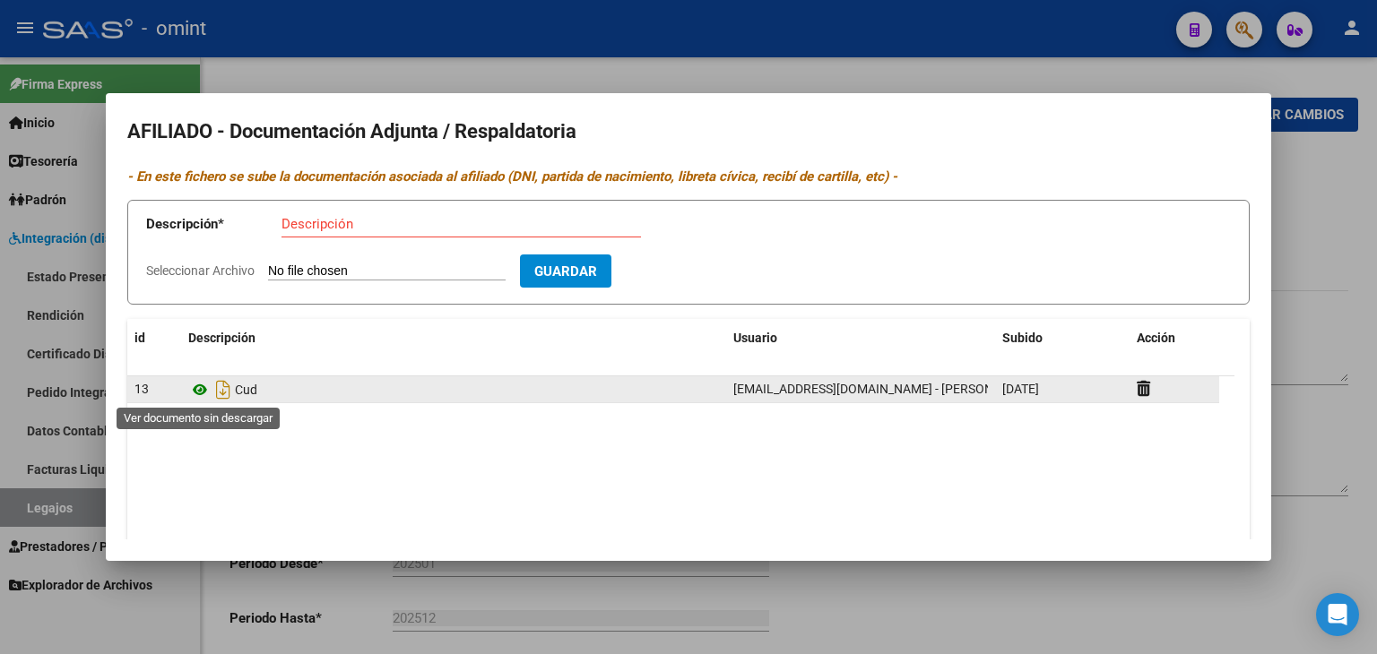
click at [203, 392] on icon at bounding box center [199, 390] width 23 height 22
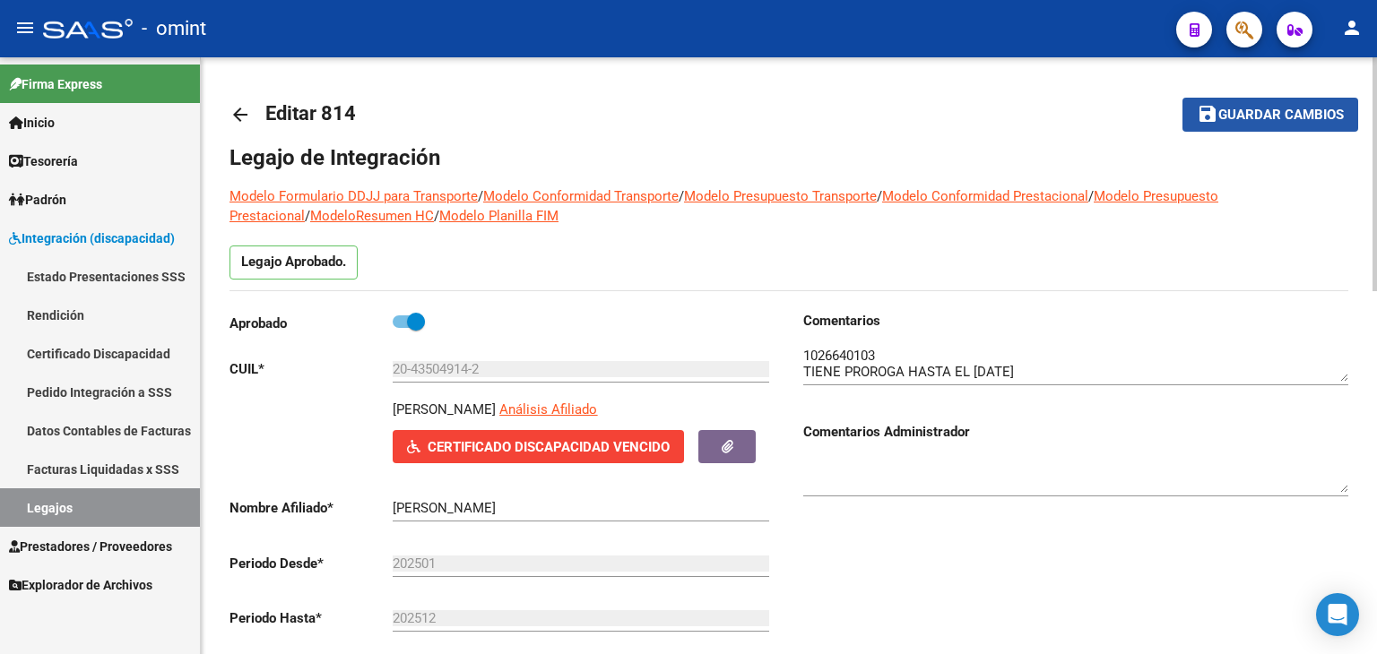
click at [1277, 112] on span "Guardar cambios" at bounding box center [1280, 116] width 125 height 16
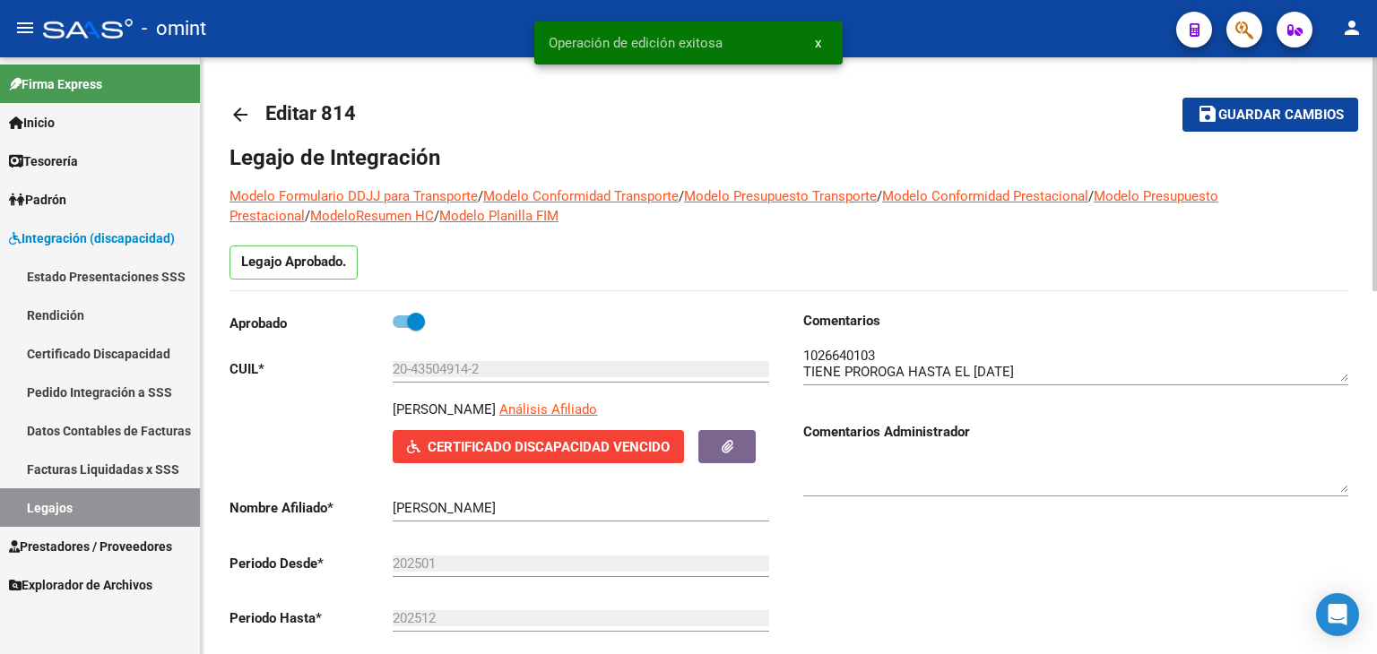
click at [418, 324] on span at bounding box center [416, 322] width 18 height 18
click at [402, 328] on input "checkbox" at bounding box center [401, 328] width 1 height 1
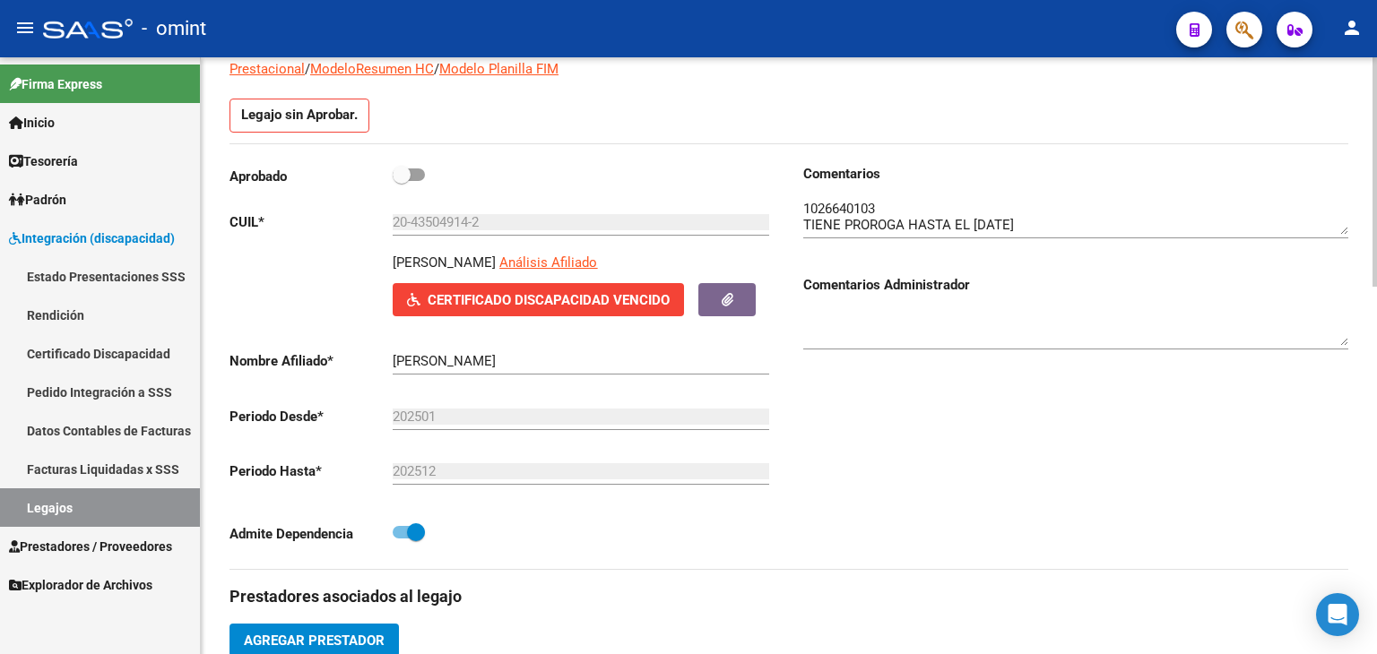
scroll to position [179, 0]
click at [408, 171] on span at bounding box center [402, 175] width 18 height 18
click at [402, 181] on input "checkbox" at bounding box center [401, 181] width 1 height 1
checkbox input "true"
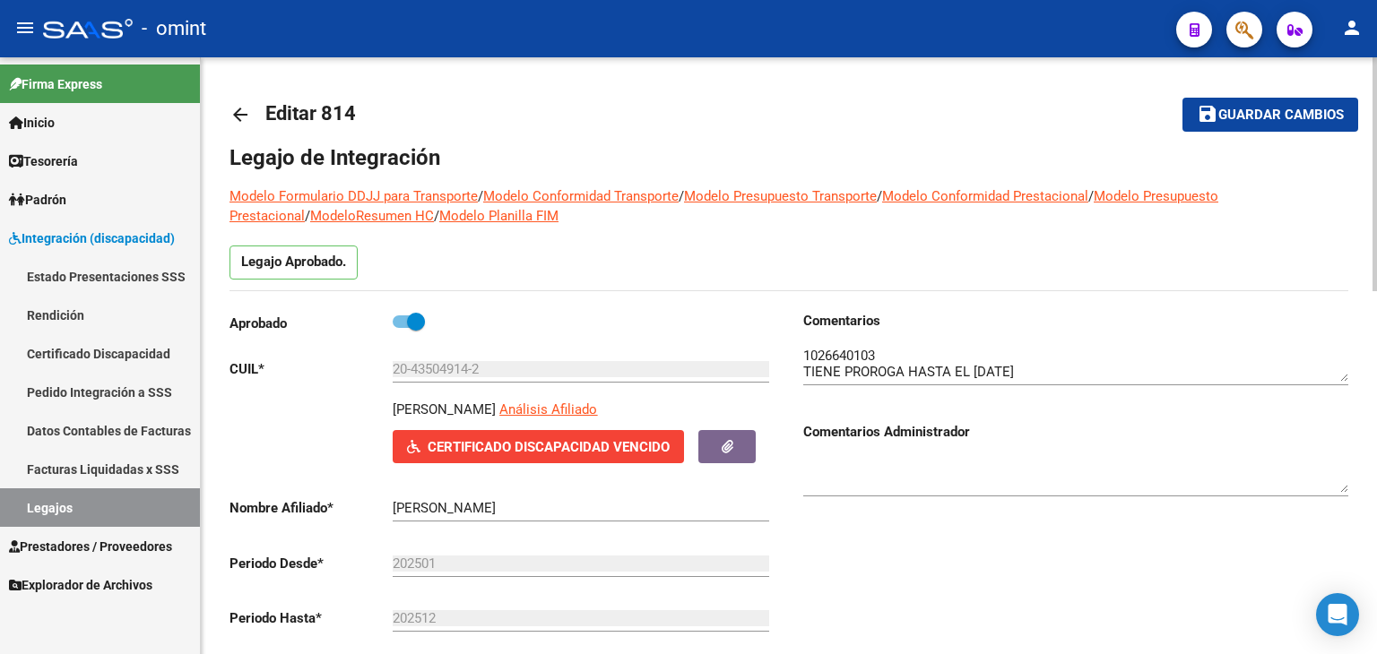
click at [1259, 115] on span "Guardar cambios" at bounding box center [1280, 116] width 125 height 16
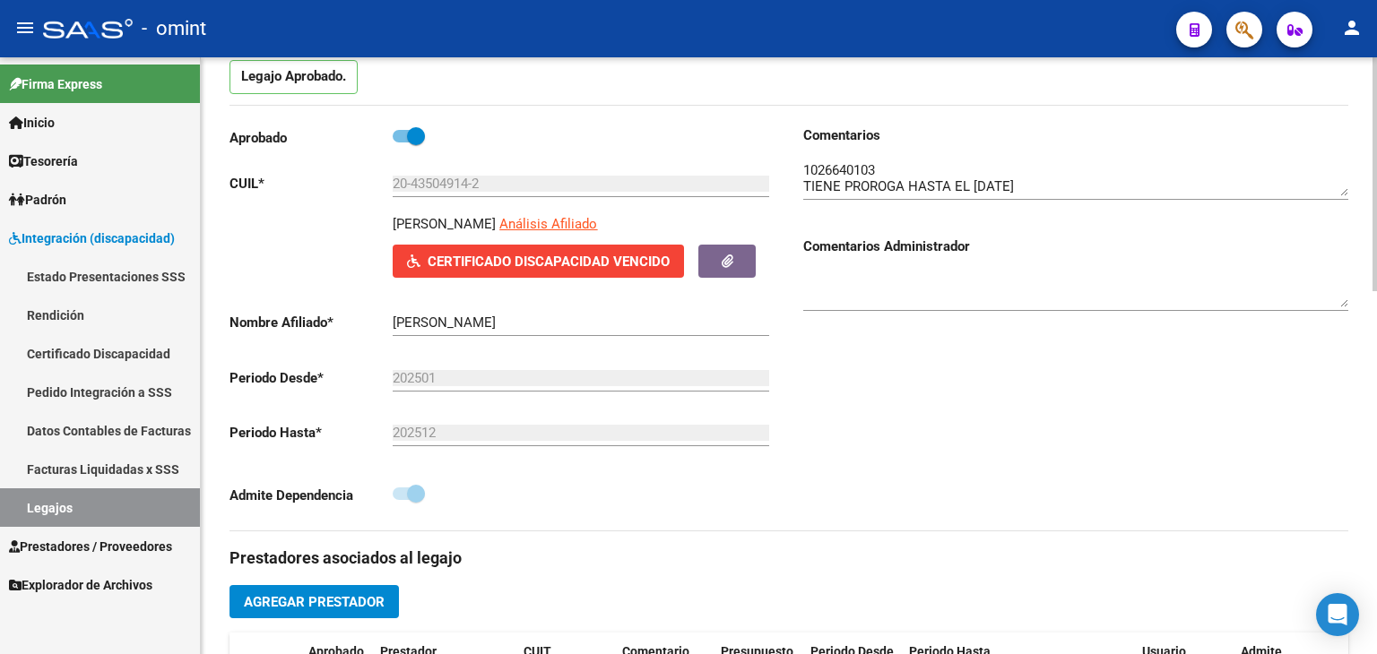
scroll to position [269, 0]
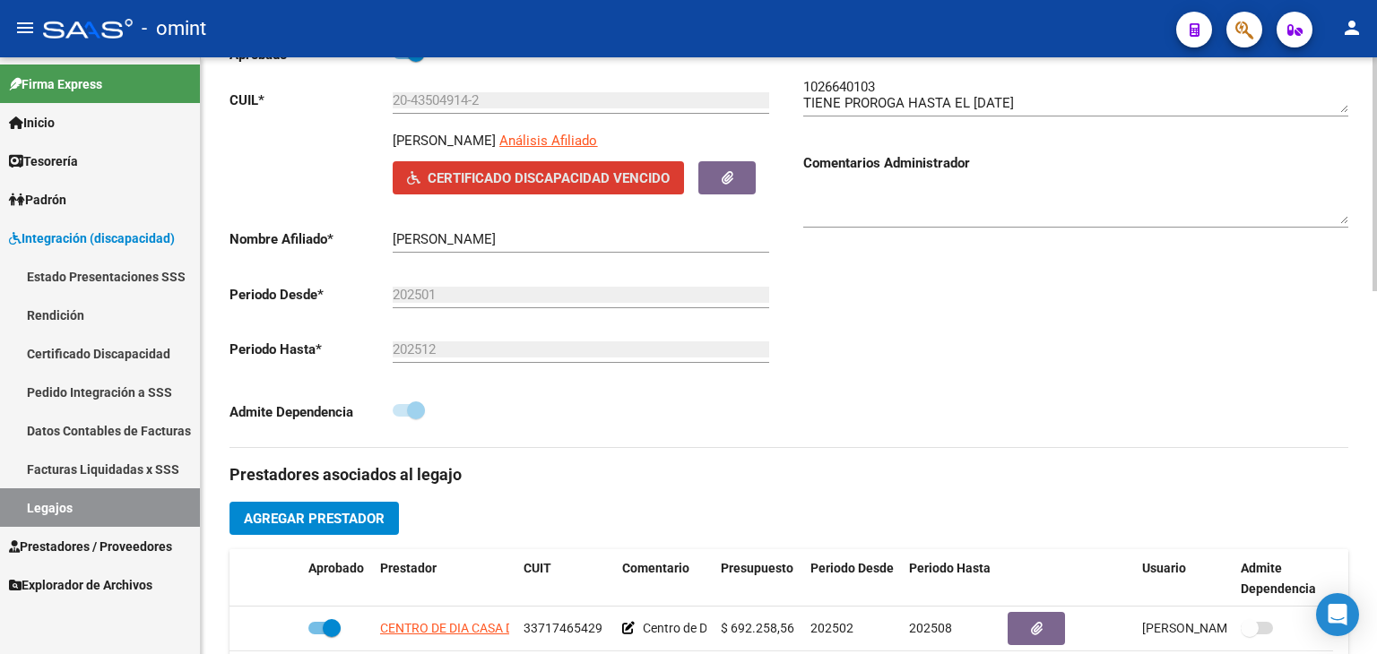
click at [656, 178] on span "Certificado Discapacidad Vencido" at bounding box center [549, 178] width 242 height 16
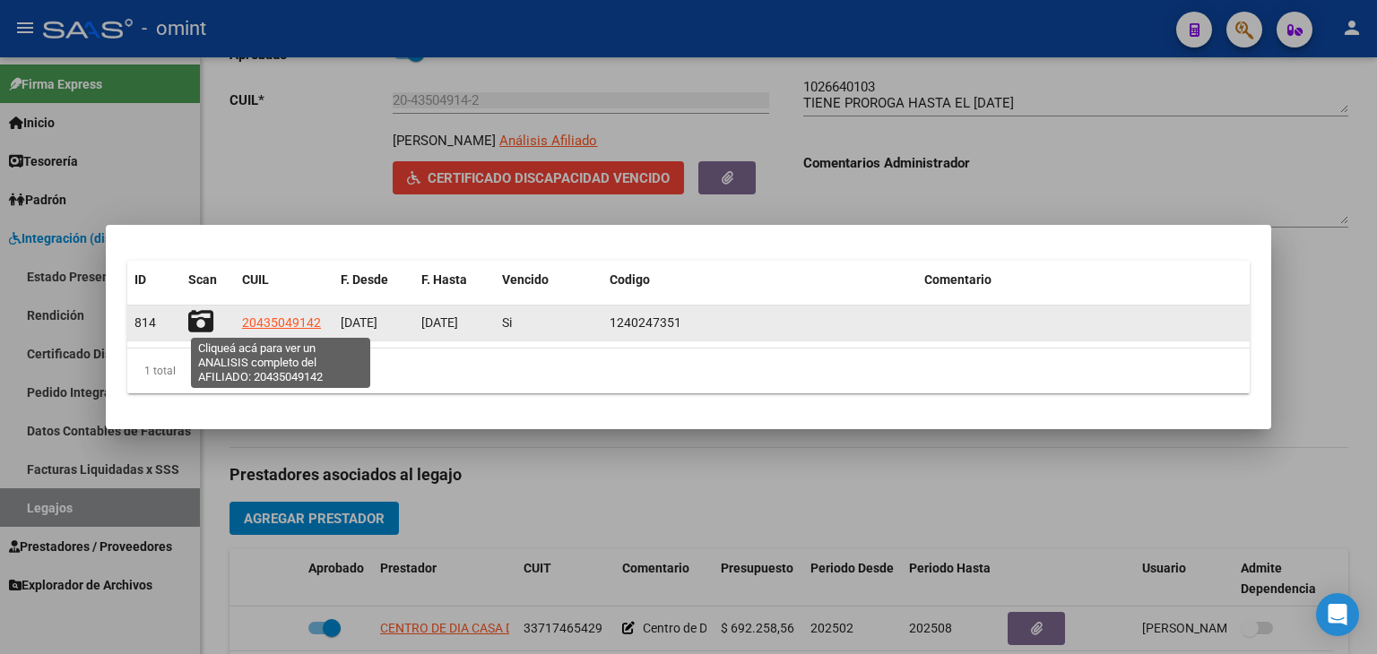
click at [273, 325] on span "20435049142" at bounding box center [281, 323] width 79 height 14
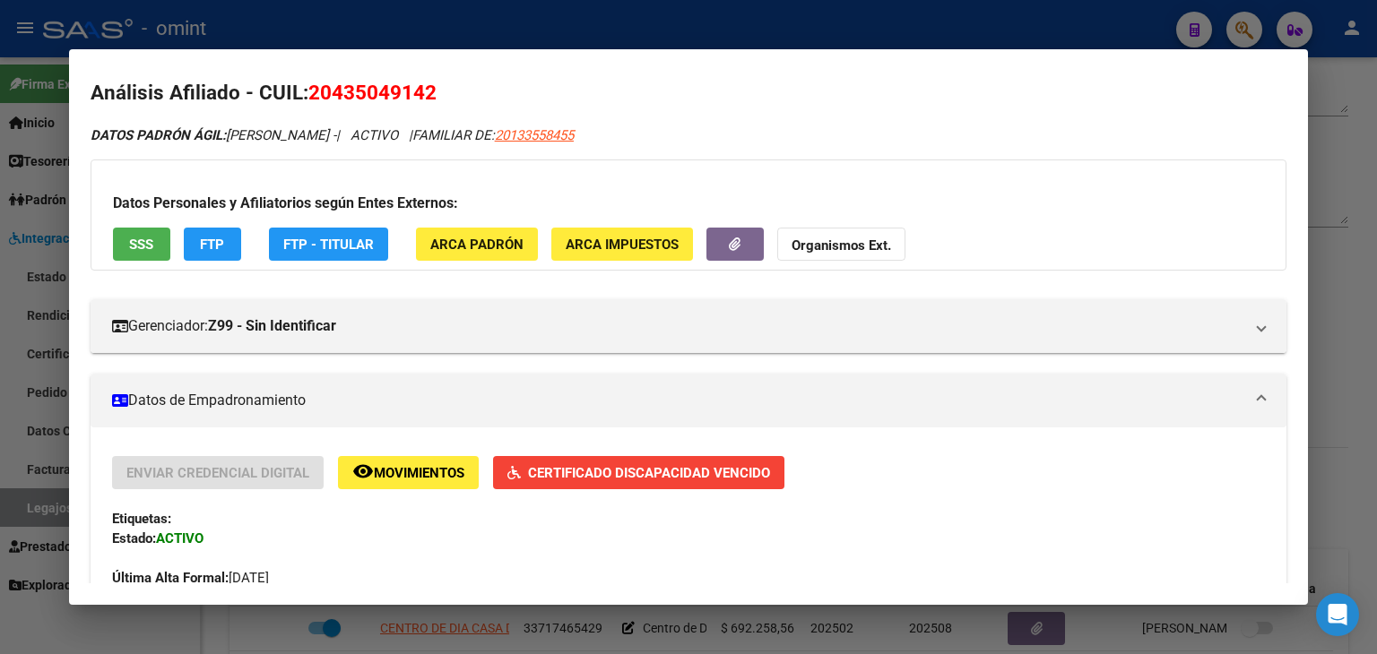
scroll to position [0, 0]
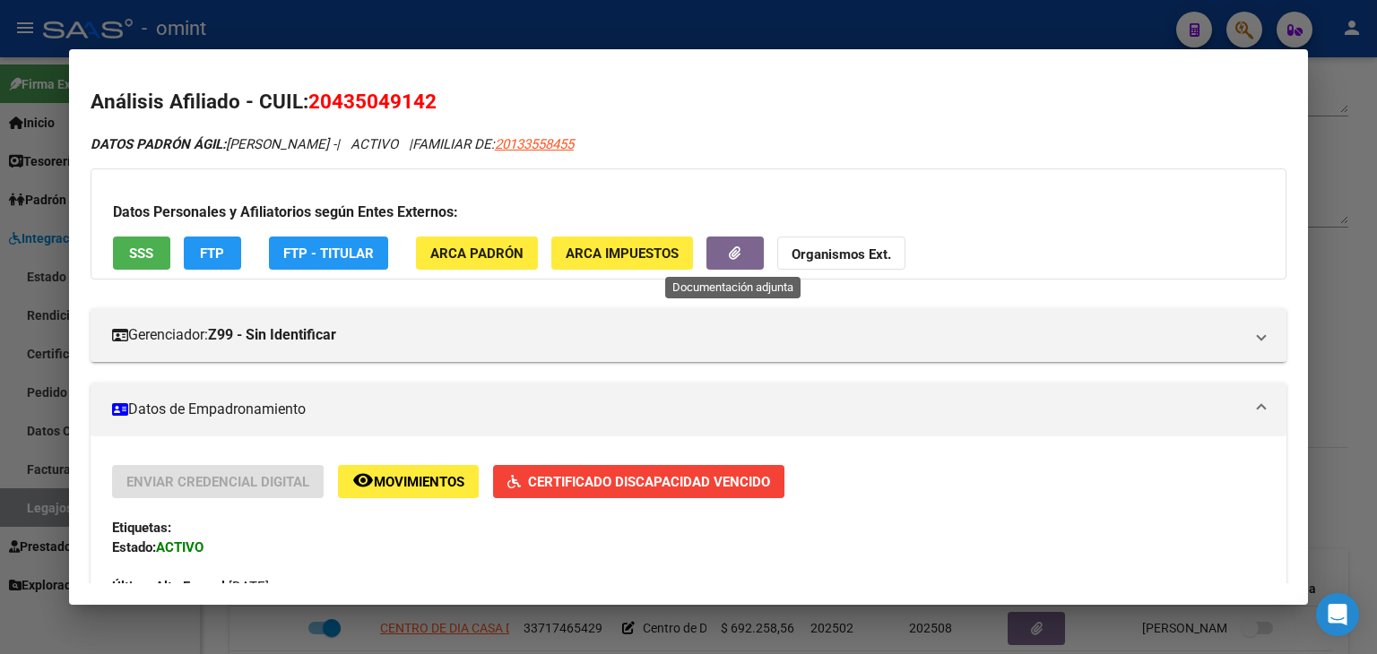
click at [732, 255] on icon "button" at bounding box center [735, 253] width 12 height 13
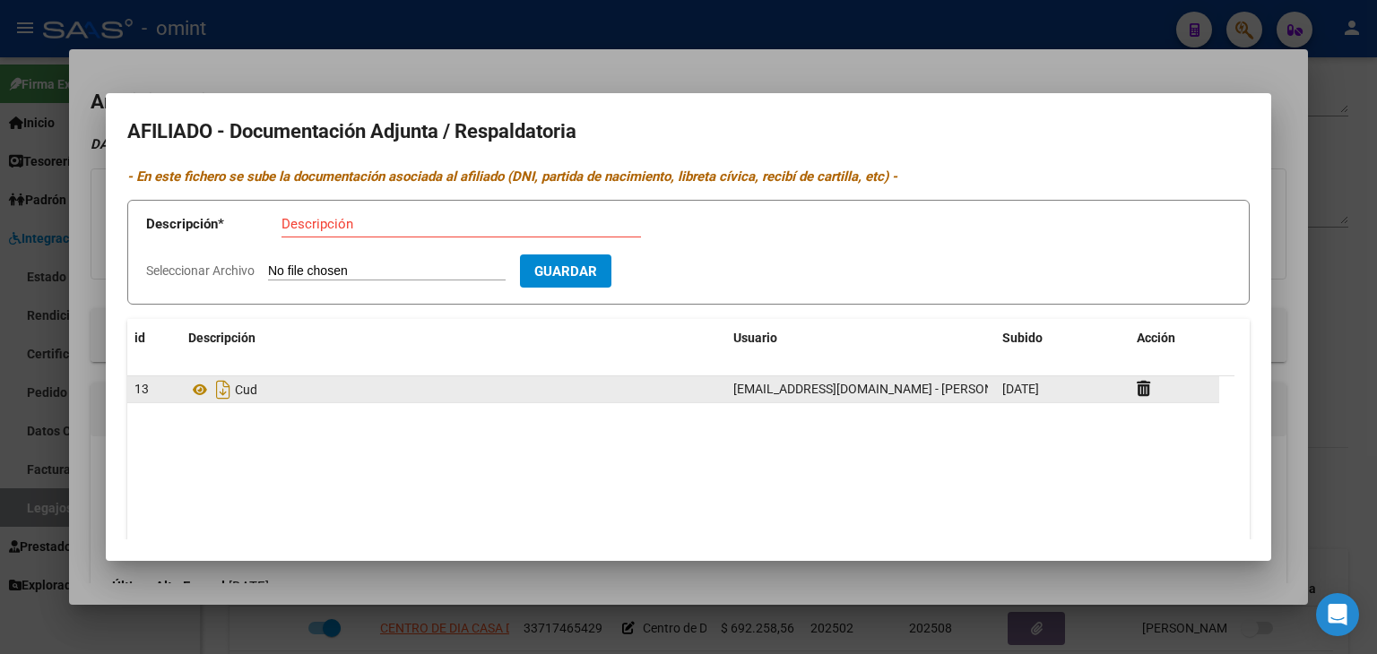
click at [330, 388] on div "Cud" at bounding box center [453, 390] width 531 height 29
click at [195, 388] on icon at bounding box center [199, 390] width 23 height 22
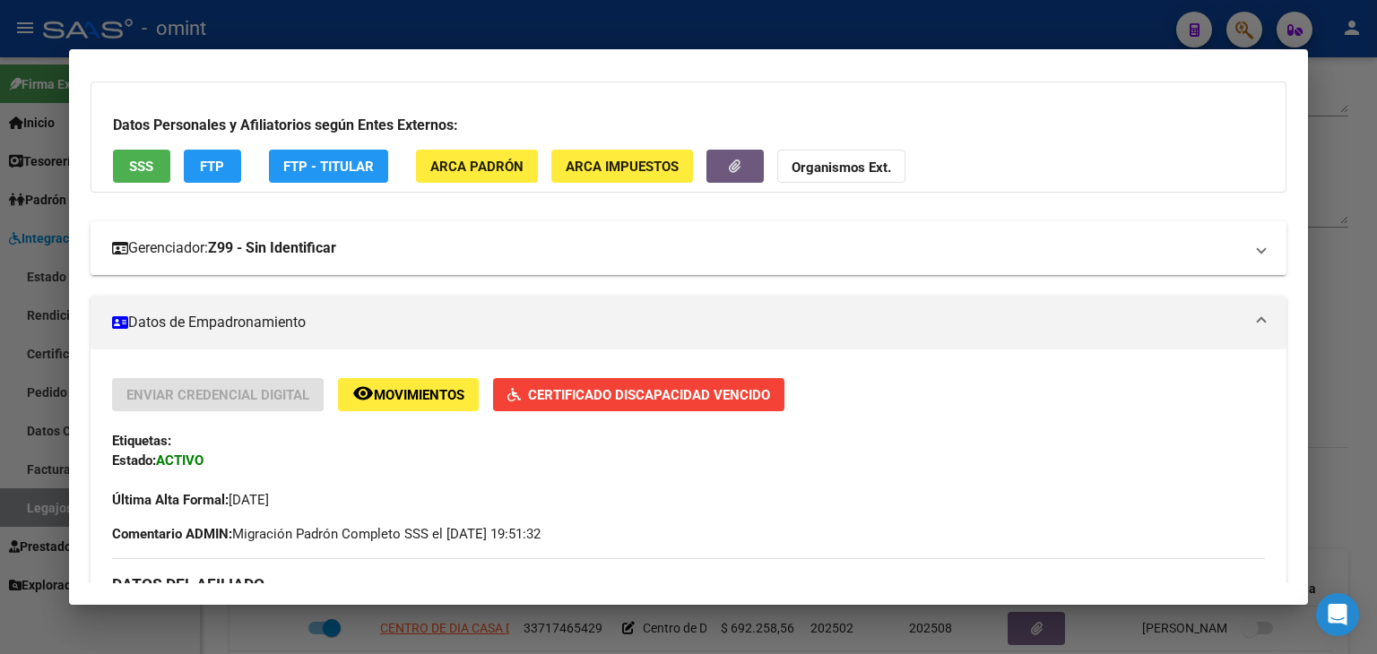
scroll to position [90, 0]
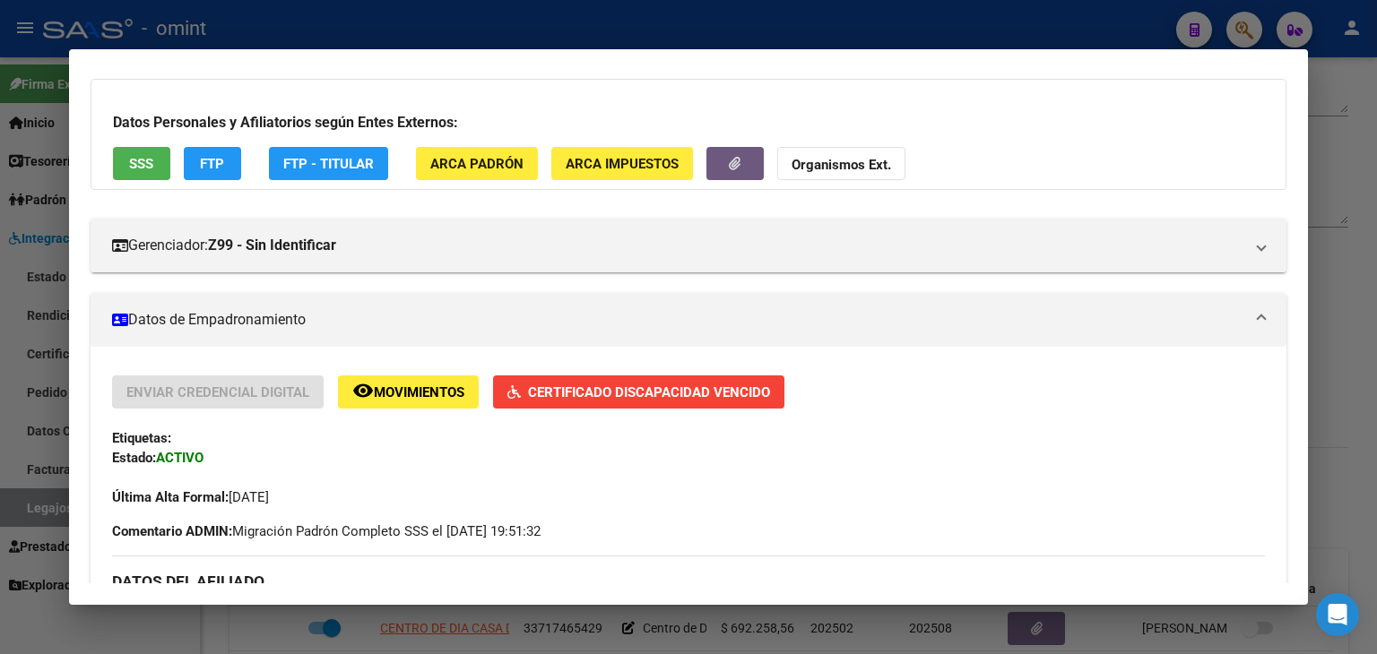
click at [489, 330] on mat-panel-title "Datos de Empadronamiento" at bounding box center [677, 320] width 1131 height 22
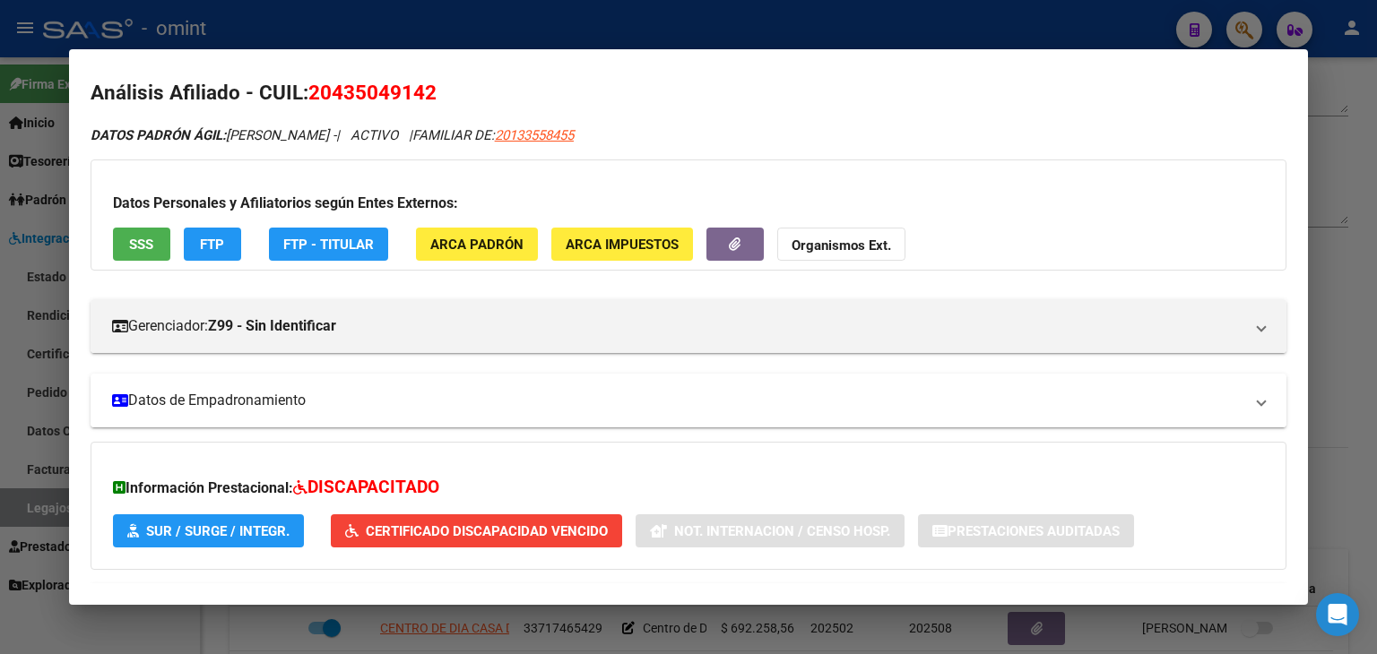
scroll to position [0, 0]
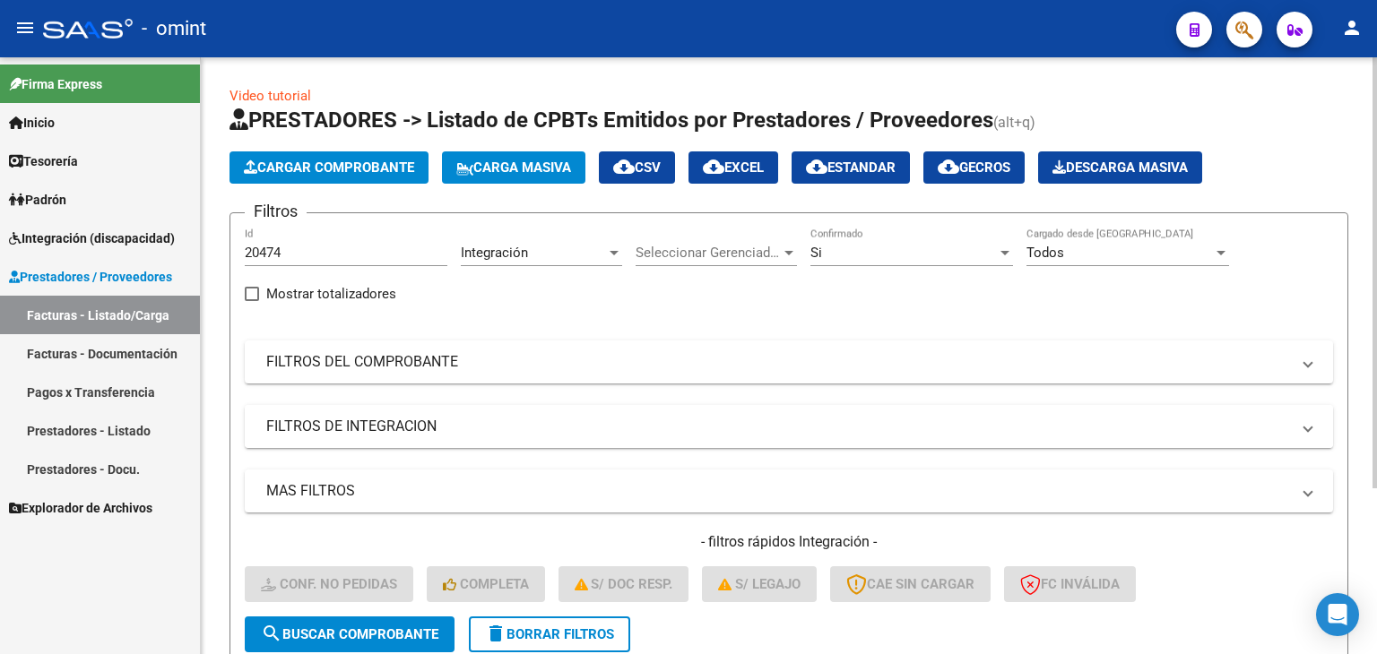
scroll to position [229, 0]
